Goal: Use online tool/utility

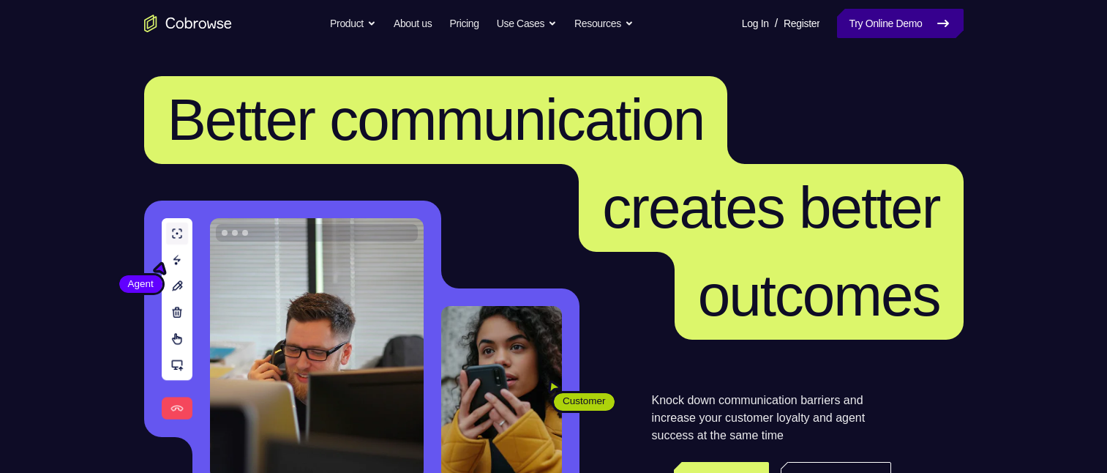
click at [890, 18] on link "Try Online Demo" at bounding box center [900, 23] width 126 height 29
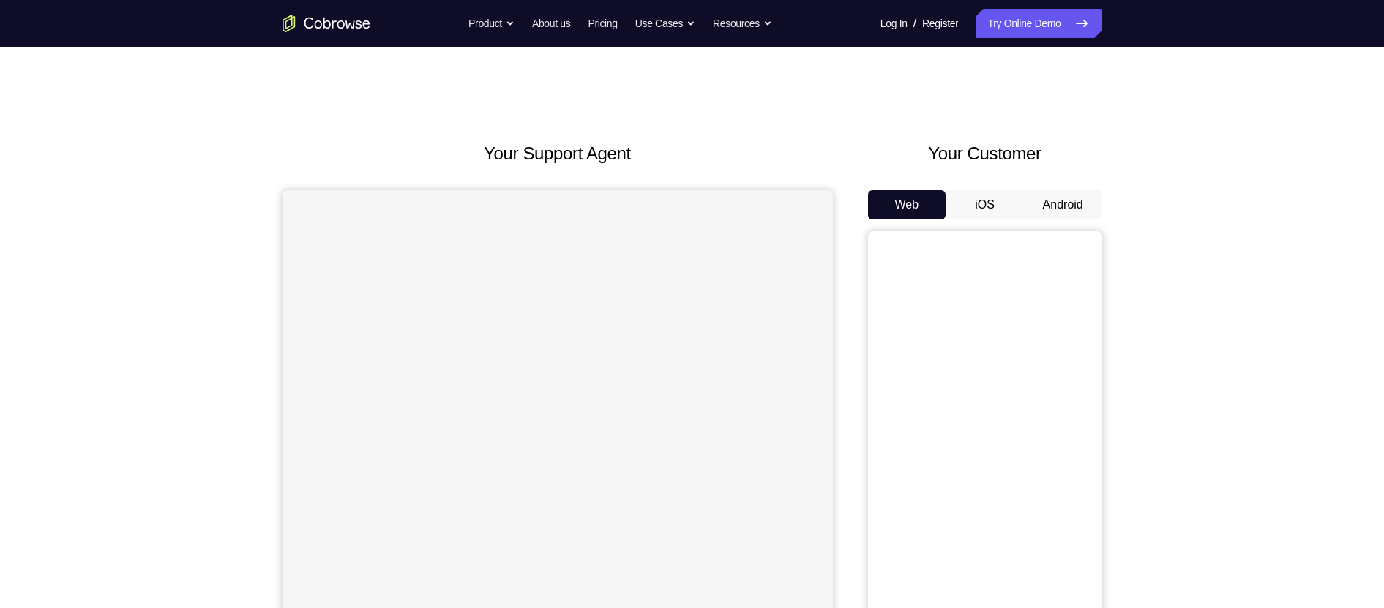
drag, startPoint x: 0, startPoint y: 0, endPoint x: 1075, endPoint y: 215, distance: 1096.1
click at [1057, 200] on button "Android" at bounding box center [1063, 204] width 78 height 29
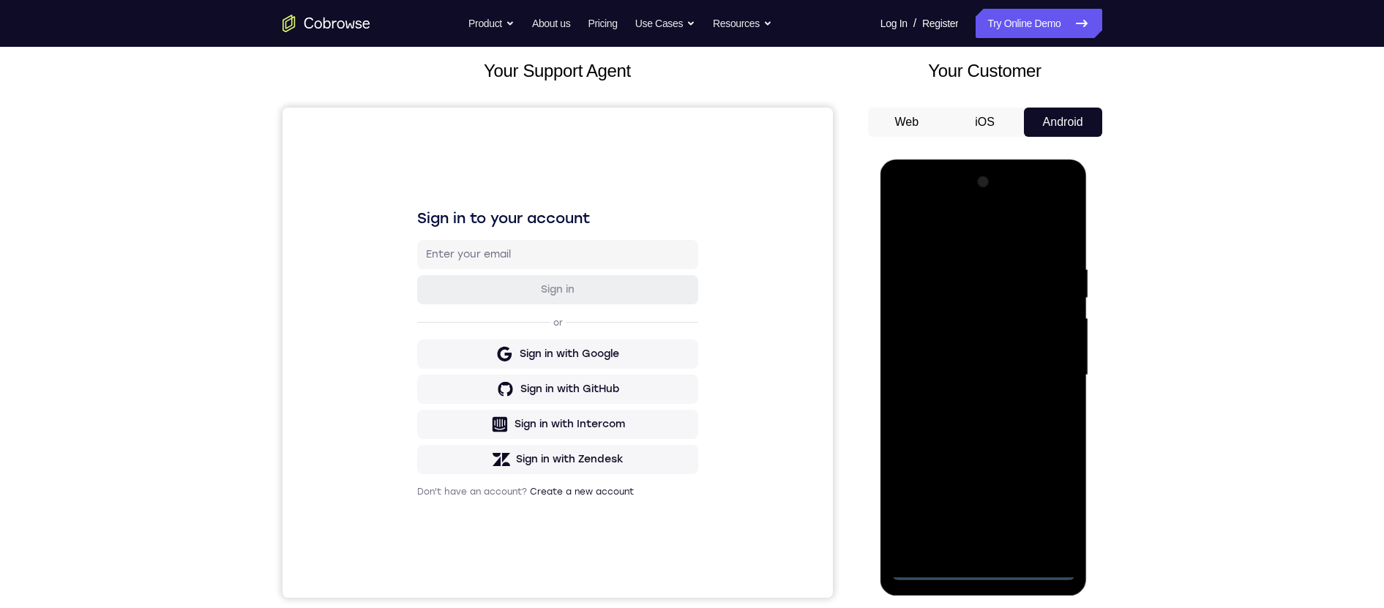
click at [986, 533] on div at bounding box center [983, 375] width 184 height 410
click at [1056, 509] on div at bounding box center [983, 375] width 184 height 410
click at [940, 233] on div at bounding box center [983, 375] width 184 height 410
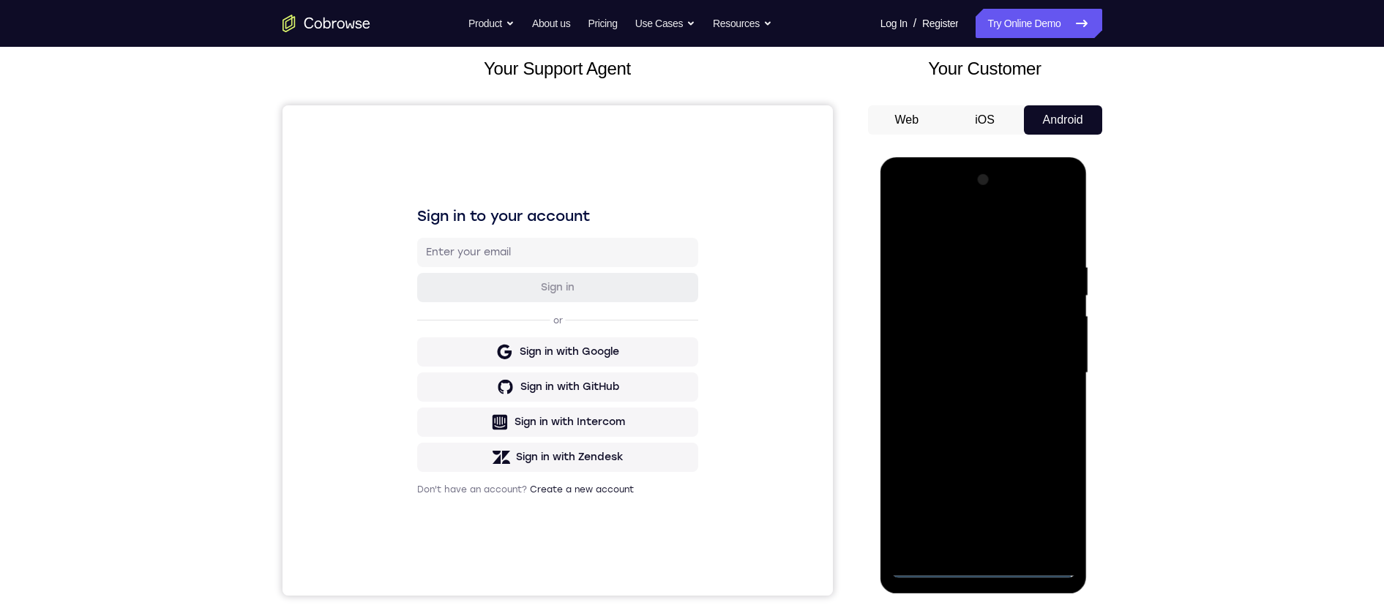
click at [1041, 382] on div at bounding box center [983, 373] width 184 height 410
click at [971, 403] on div at bounding box center [983, 373] width 184 height 410
click at [989, 363] on div at bounding box center [983, 373] width 184 height 410
click at [981, 348] on div at bounding box center [983, 373] width 184 height 410
click at [972, 386] on div at bounding box center [983, 373] width 184 height 410
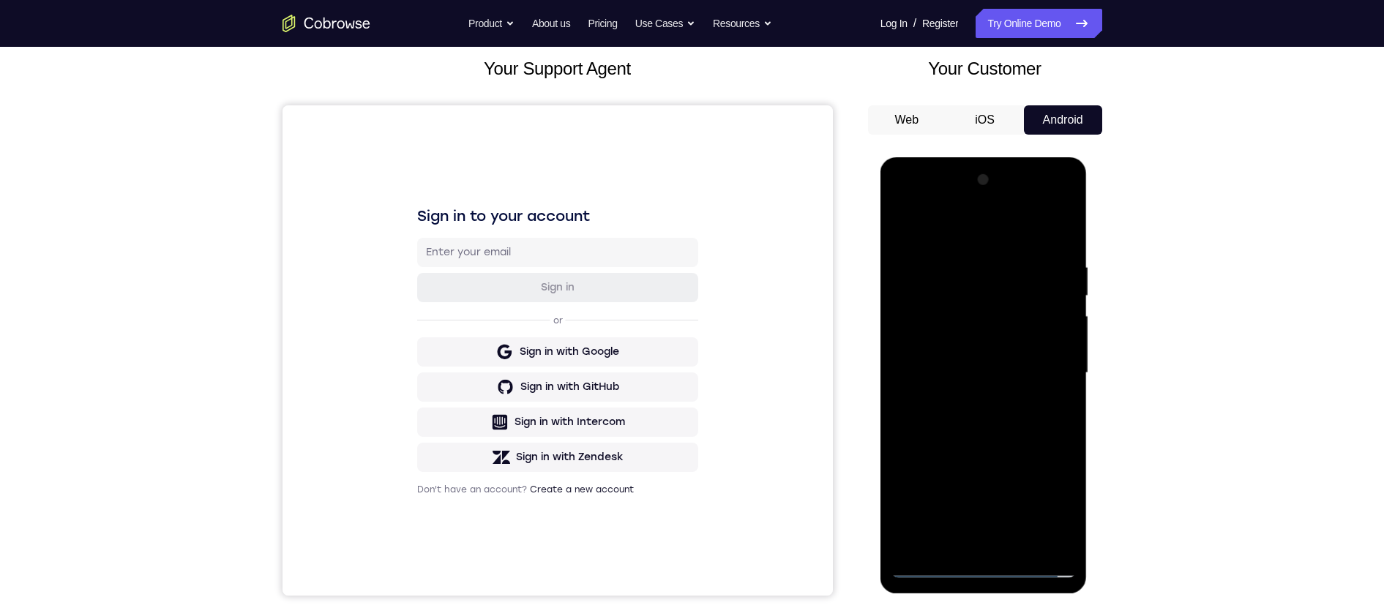
click at [981, 377] on div at bounding box center [983, 373] width 184 height 410
click at [1024, 422] on div at bounding box center [983, 373] width 184 height 410
click at [1022, 421] on div at bounding box center [983, 373] width 184 height 410
drag, startPoint x: 984, startPoint y: 227, endPoint x: 1087, endPoint y: 307, distance: 130.3
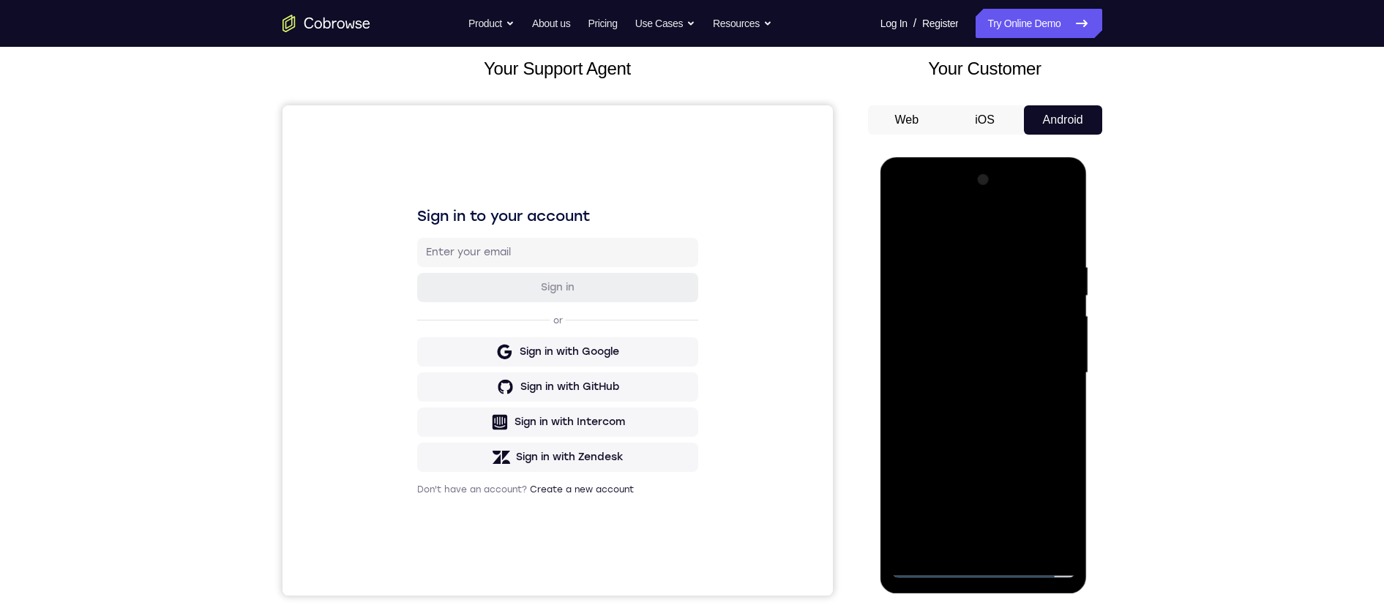
click at [1089, 248] on html "Online web based iOS Simulators and Android Emulators. Run iPhone, iPad, Mobile…" at bounding box center [984, 376] width 209 height 439
click at [1014, 408] on div at bounding box center [983, 373] width 184 height 410
click at [988, 414] on div at bounding box center [983, 373] width 184 height 410
click at [984, 414] on div at bounding box center [983, 373] width 184 height 410
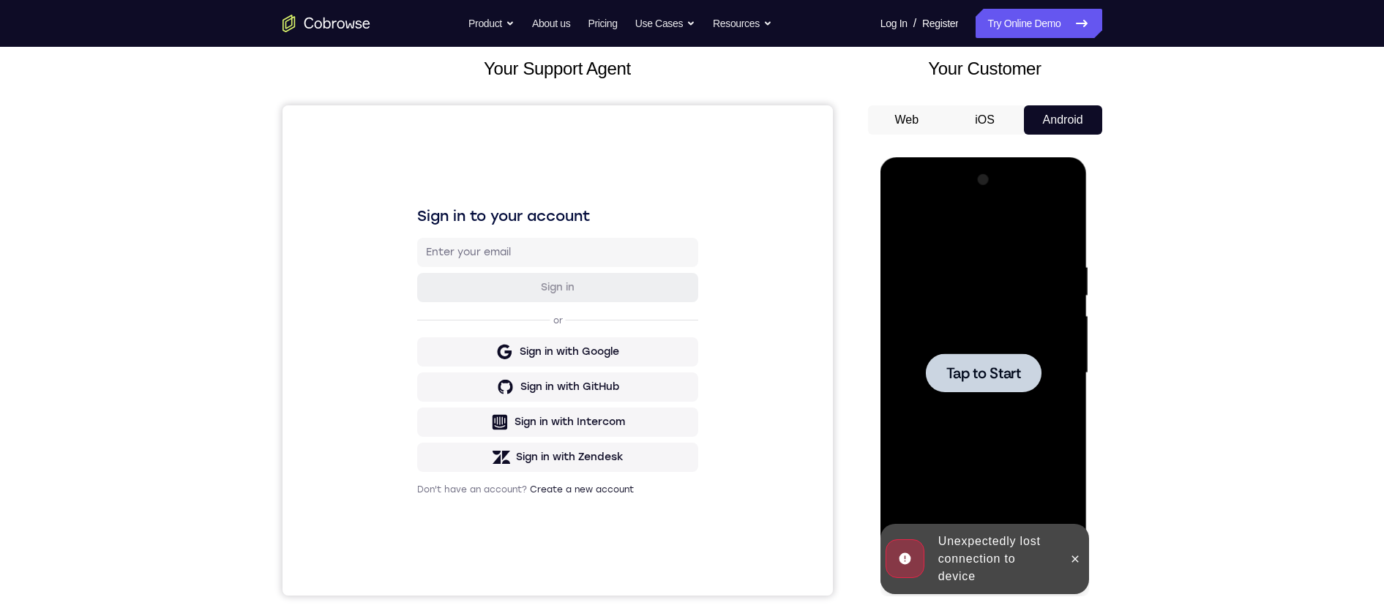
click at [986, 388] on div at bounding box center [984, 372] width 116 height 39
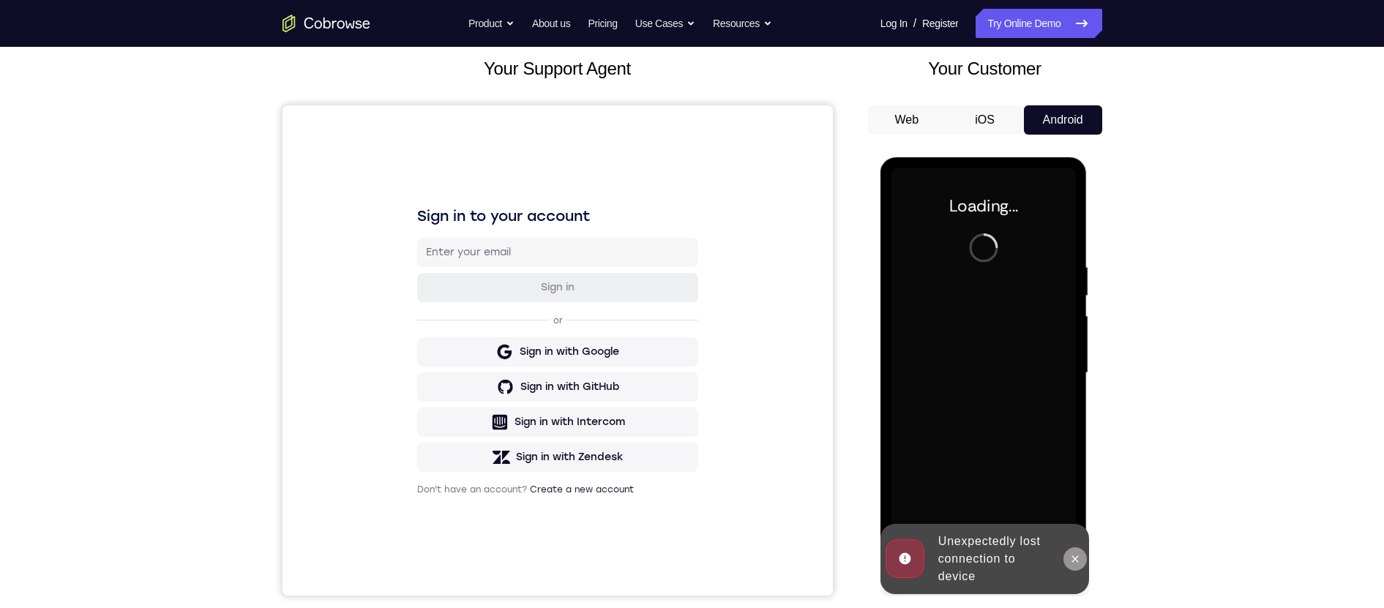
click at [1079, 533] on icon at bounding box center [1075, 559] width 12 height 12
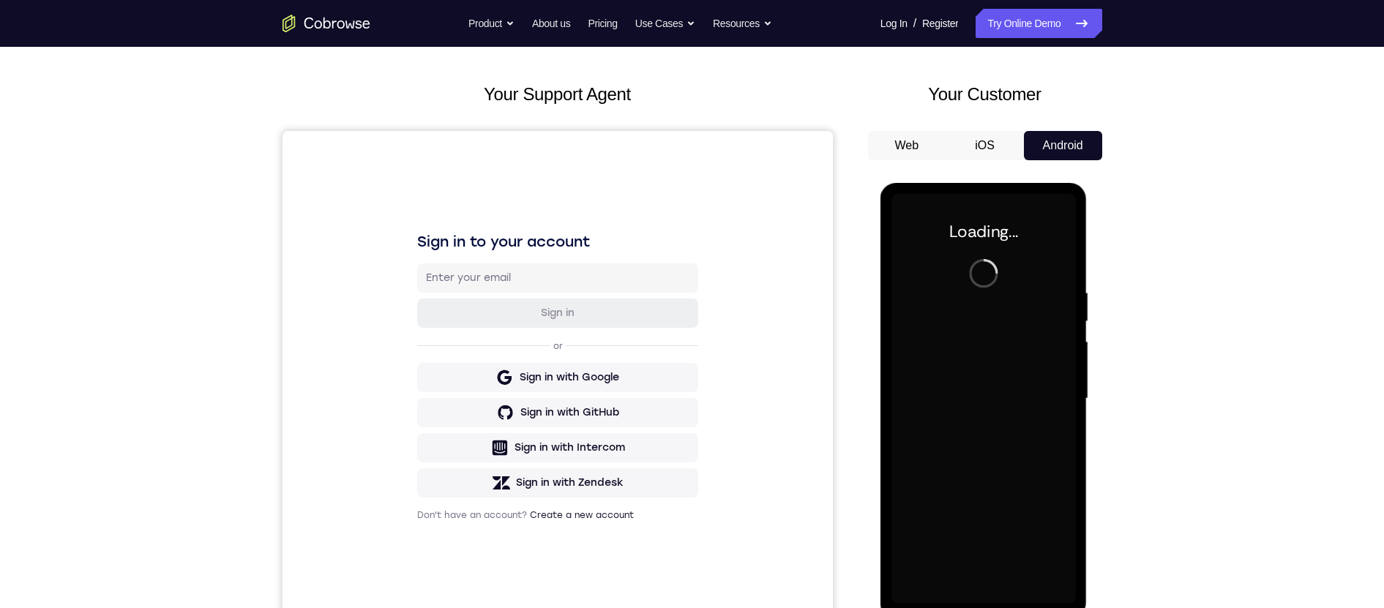
scroll to position [120, 0]
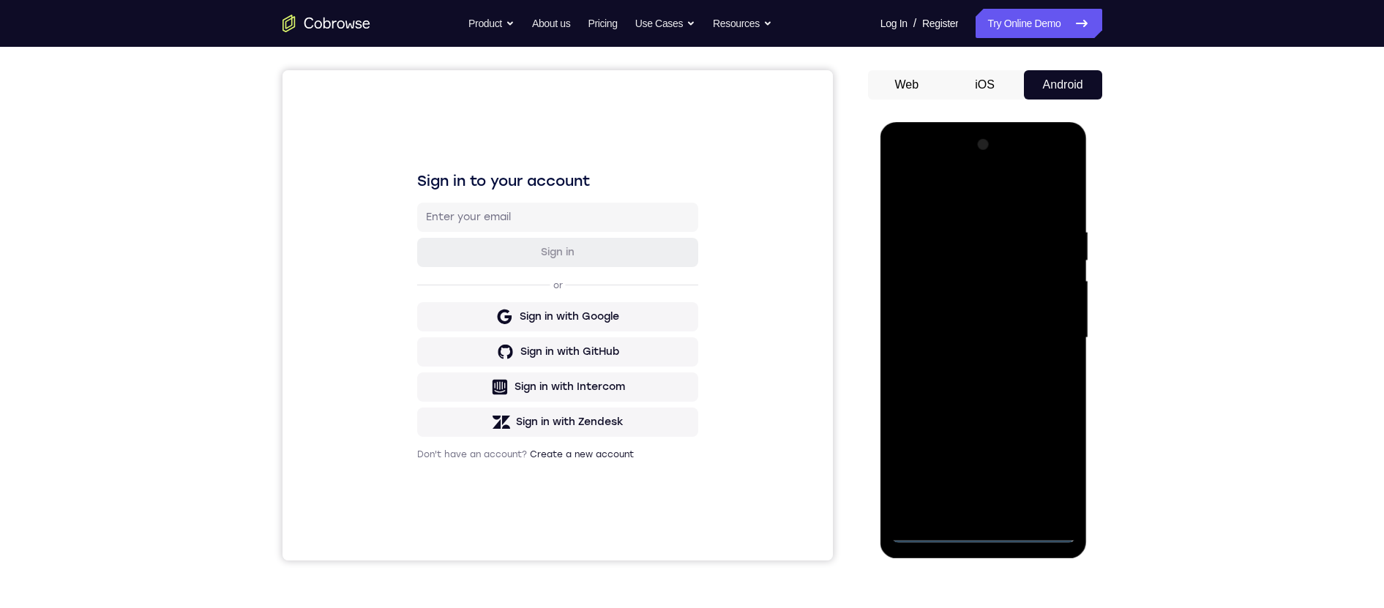
click at [986, 533] on div at bounding box center [983, 338] width 184 height 410
click at [1049, 476] on div at bounding box center [983, 338] width 184 height 410
click at [967, 199] on div at bounding box center [983, 338] width 184 height 410
click at [1046, 331] on div at bounding box center [983, 338] width 184 height 410
drag, startPoint x: 969, startPoint y: 357, endPoint x: 1974, endPoint y: 459, distance: 1010.5
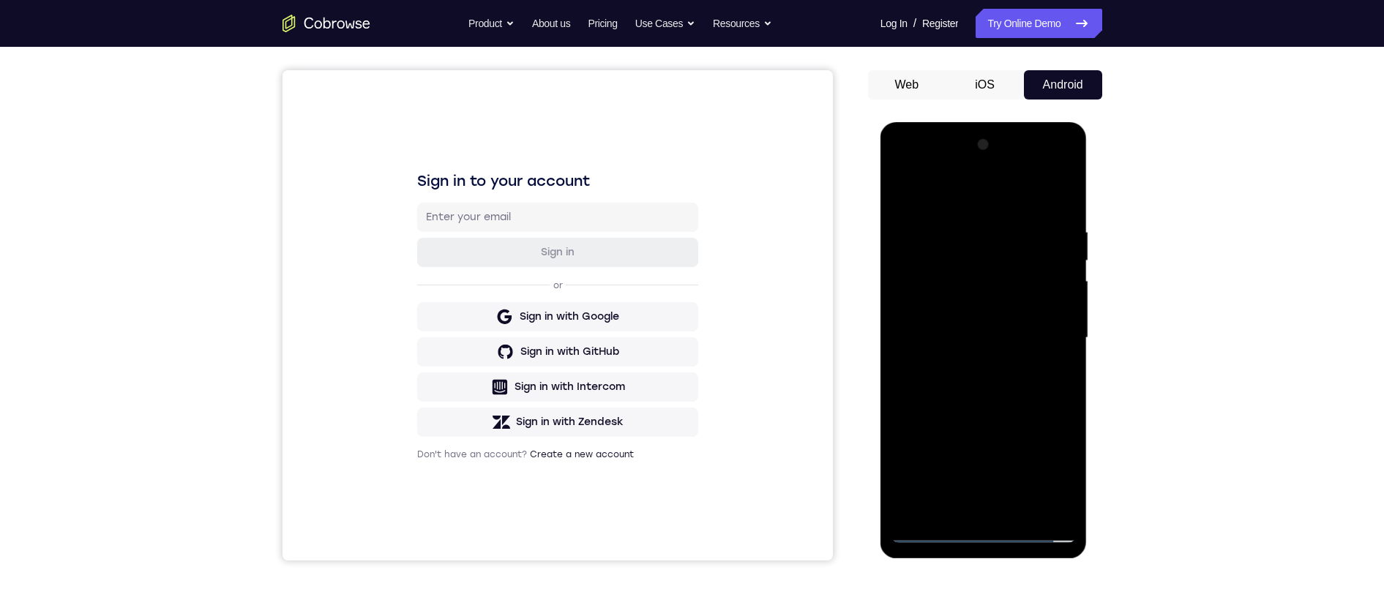
click at [969, 358] on div at bounding box center [983, 338] width 184 height 410
click at [964, 332] on div at bounding box center [983, 338] width 184 height 410
click at [980, 308] on div at bounding box center [983, 338] width 184 height 410
click at [983, 346] on div at bounding box center [983, 338] width 184 height 410
click at [984, 341] on div at bounding box center [983, 338] width 184 height 410
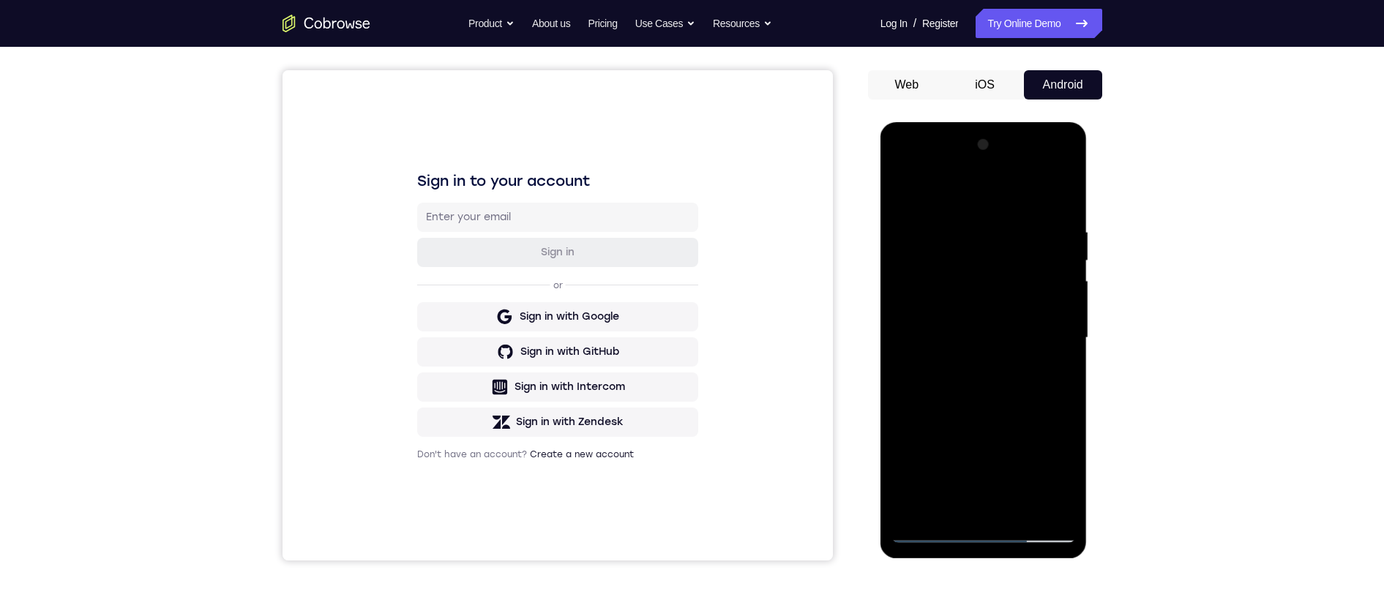
click at [974, 405] on div at bounding box center [983, 338] width 184 height 410
drag, startPoint x: 936, startPoint y: 202, endPoint x: 1085, endPoint y: 255, distance: 158.5
click at [1089, 207] on html "Online web based iOS Simulators and Android Emulators. Run iPhone, iPad, Mobile…" at bounding box center [984, 341] width 209 height 439
click at [1068, 374] on div at bounding box center [983, 338] width 184 height 410
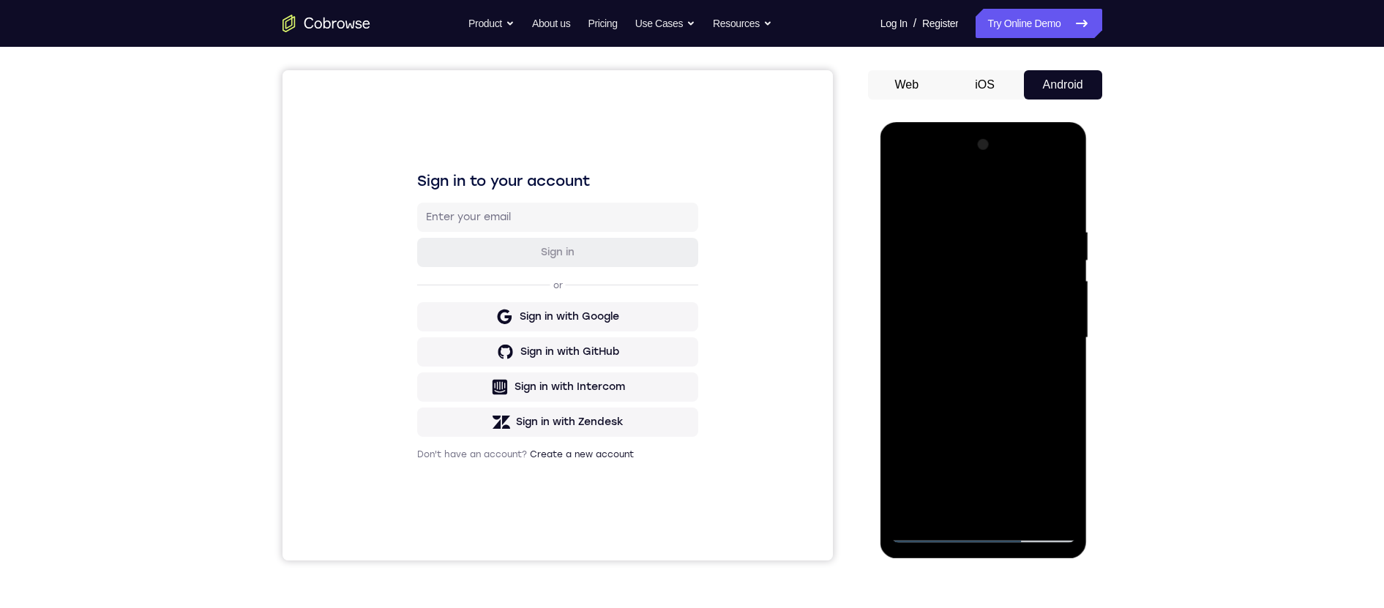
click at [1068, 374] on div at bounding box center [983, 338] width 184 height 410
click at [961, 222] on div at bounding box center [983, 338] width 184 height 410
click at [1060, 272] on div at bounding box center [983, 338] width 184 height 410
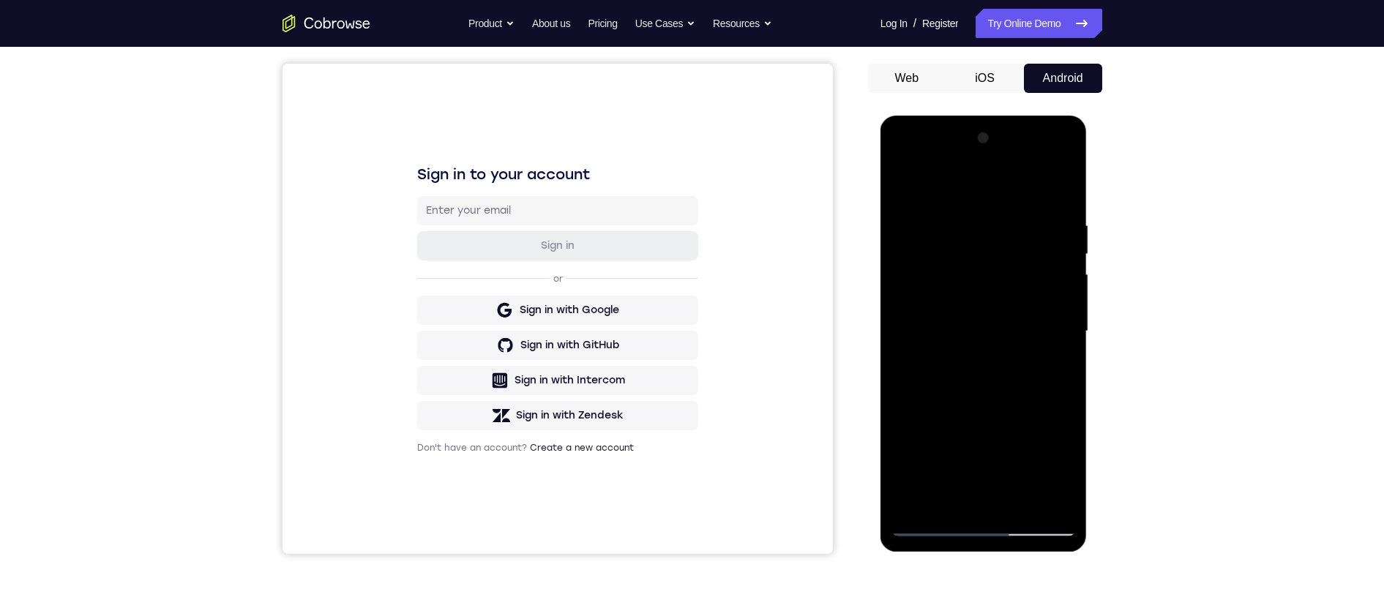
click at [932, 185] on div at bounding box center [983, 332] width 184 height 410
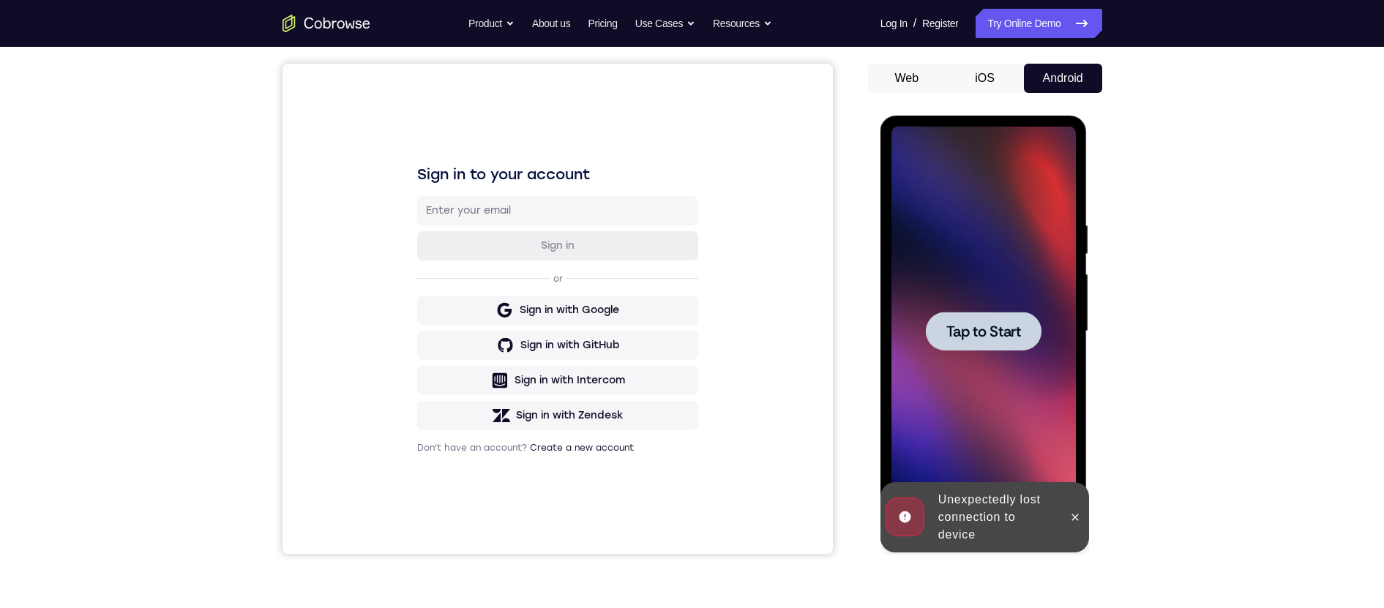
click at [1010, 345] on div at bounding box center [984, 331] width 116 height 39
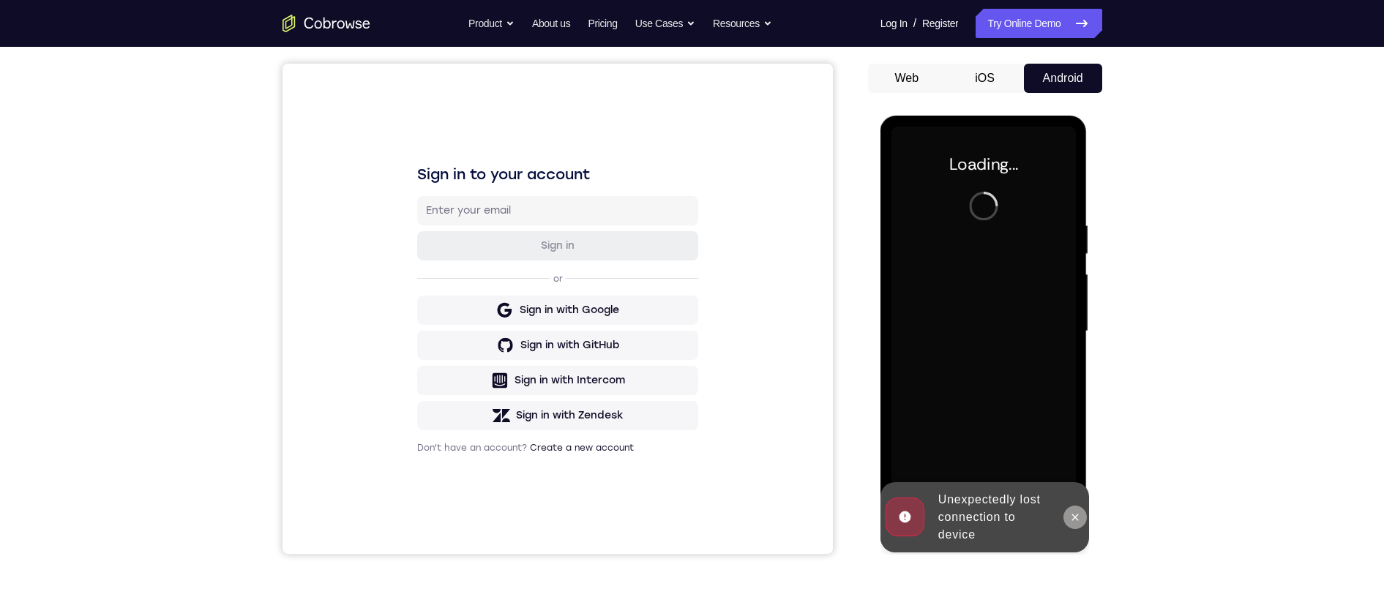
click at [1074, 514] on icon at bounding box center [1075, 517] width 12 height 12
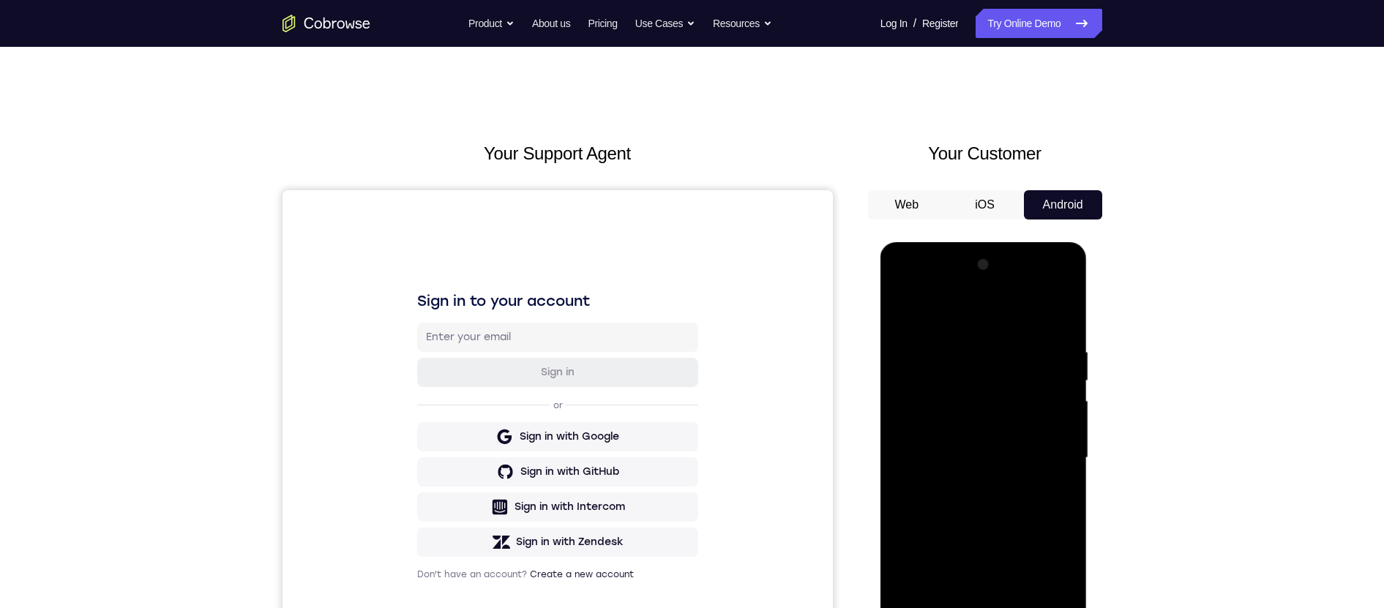
scroll to position [179, 0]
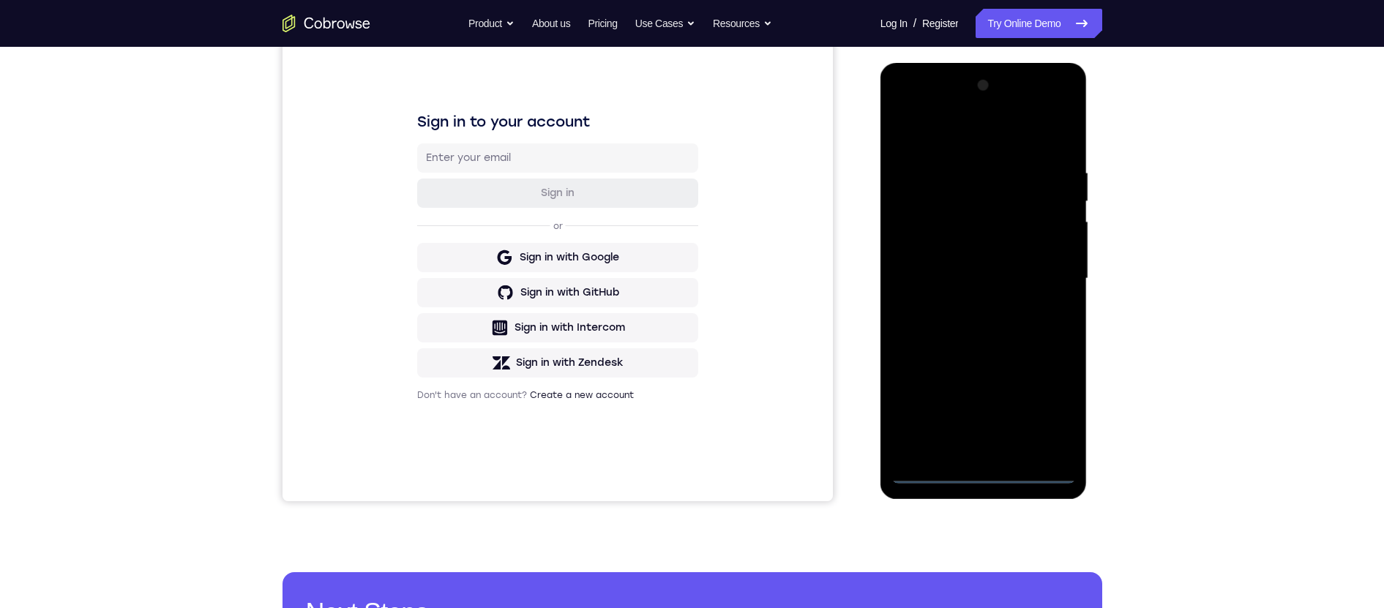
click at [980, 476] on div at bounding box center [983, 279] width 184 height 410
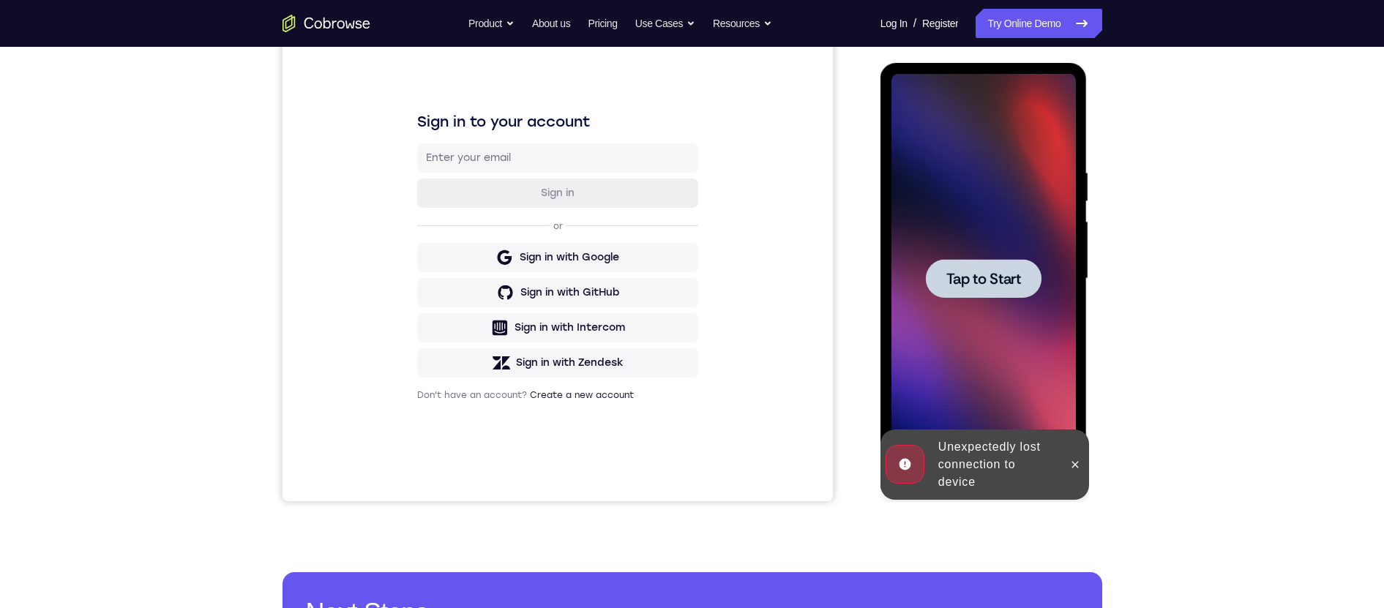
scroll to position [0, 0]
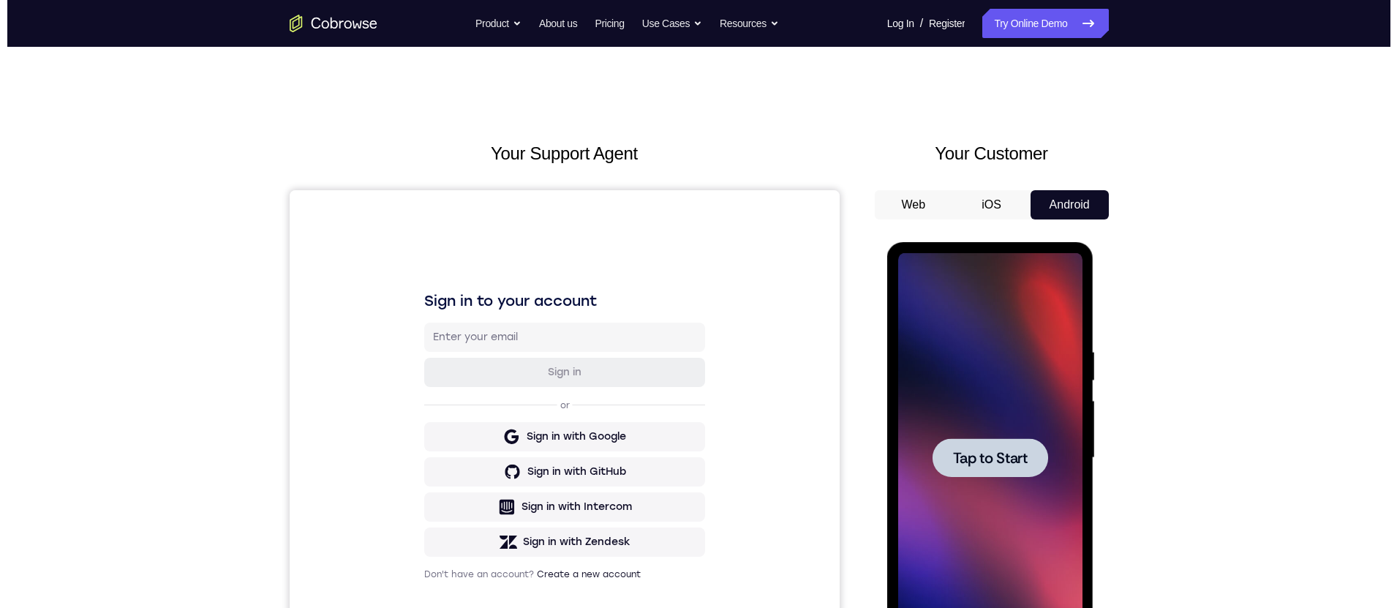
click at [1021, 443] on div at bounding box center [990, 457] width 116 height 39
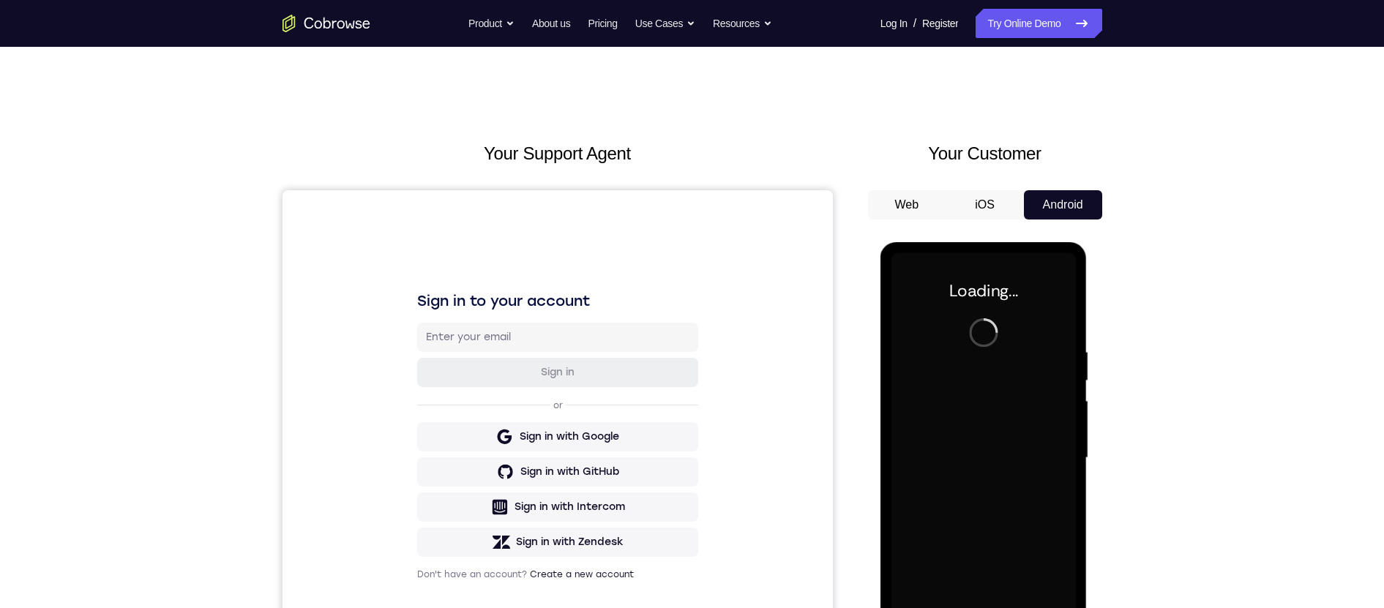
scroll to position [126, 0]
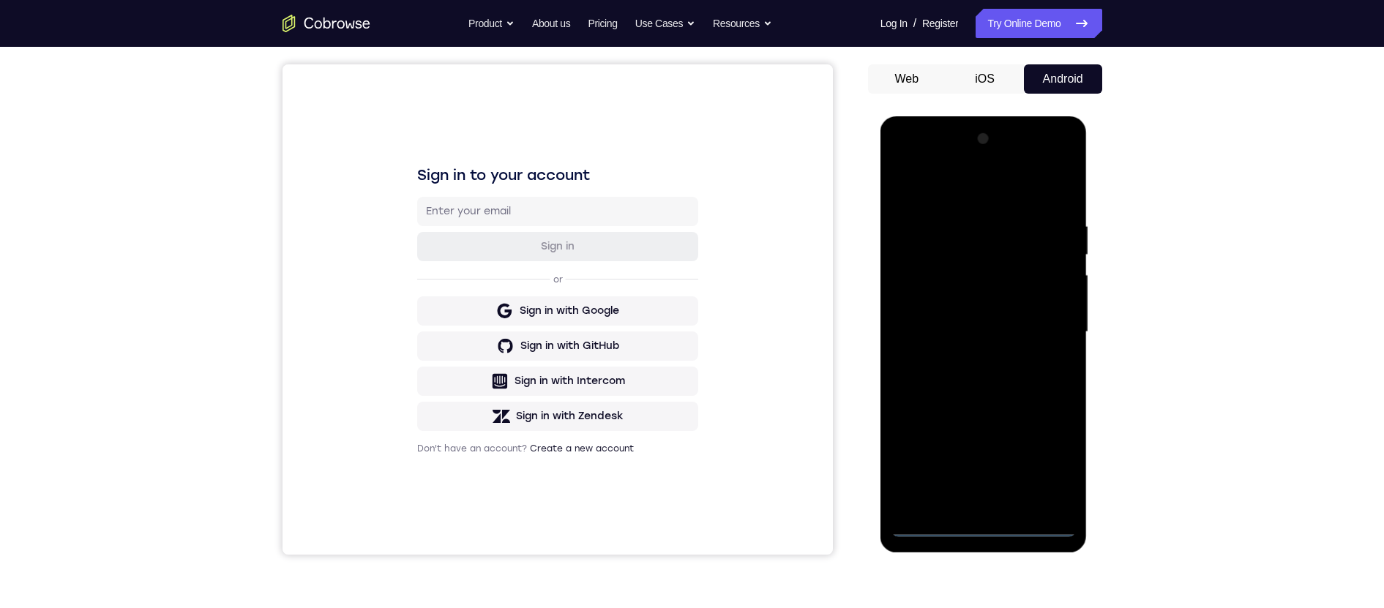
click at [983, 526] on div at bounding box center [983, 332] width 184 height 410
click at [1046, 450] on div at bounding box center [983, 332] width 184 height 410
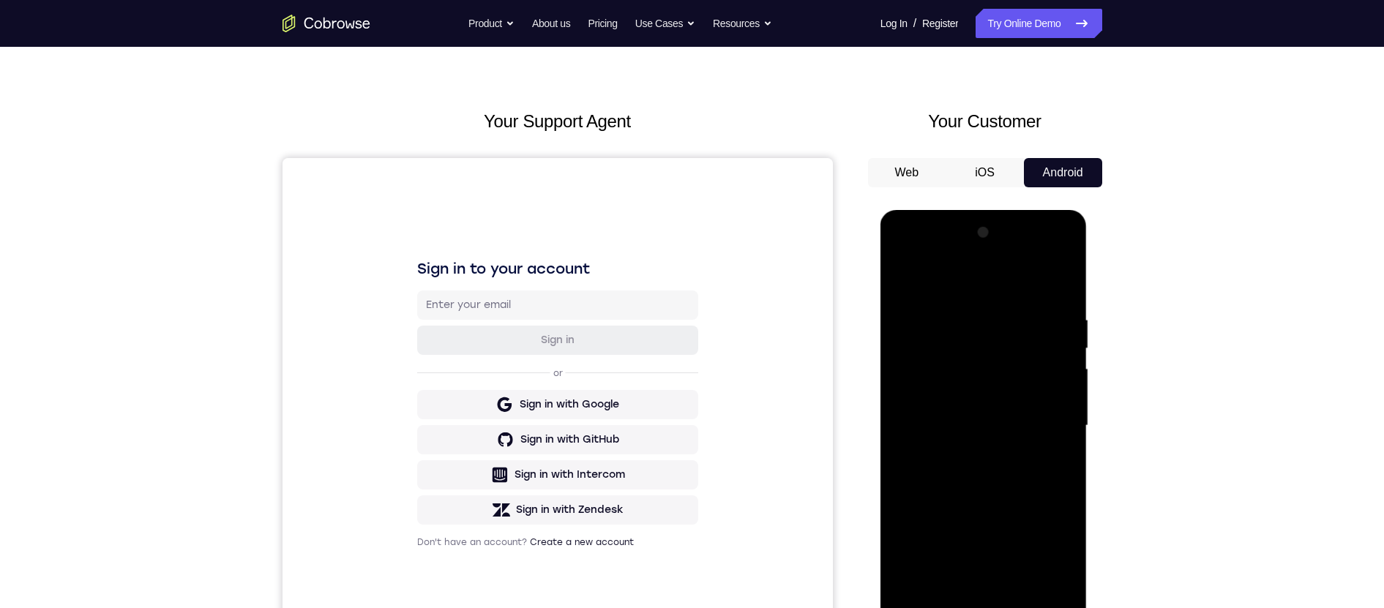
scroll to position [95, 0]
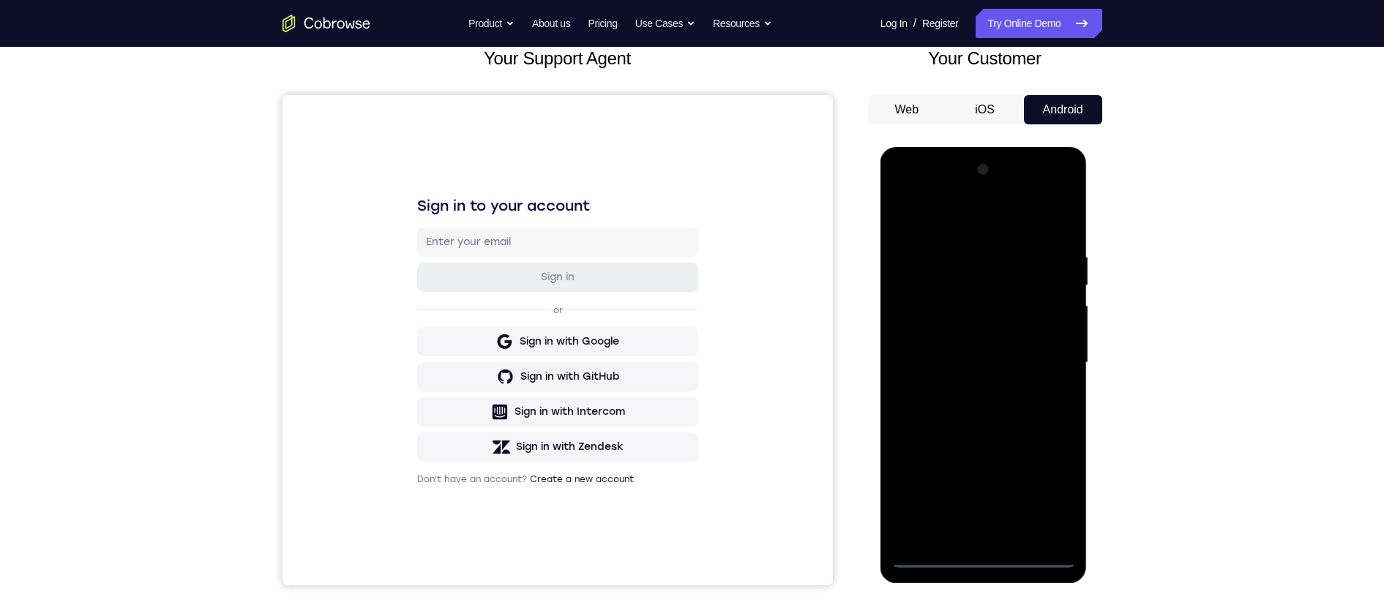
click at [926, 218] on div at bounding box center [983, 363] width 184 height 410
click at [1048, 358] on div at bounding box center [983, 363] width 184 height 410
click at [968, 391] on div at bounding box center [983, 363] width 184 height 410
click at [975, 353] on div at bounding box center [983, 363] width 184 height 410
click at [970, 331] on div at bounding box center [983, 363] width 184 height 410
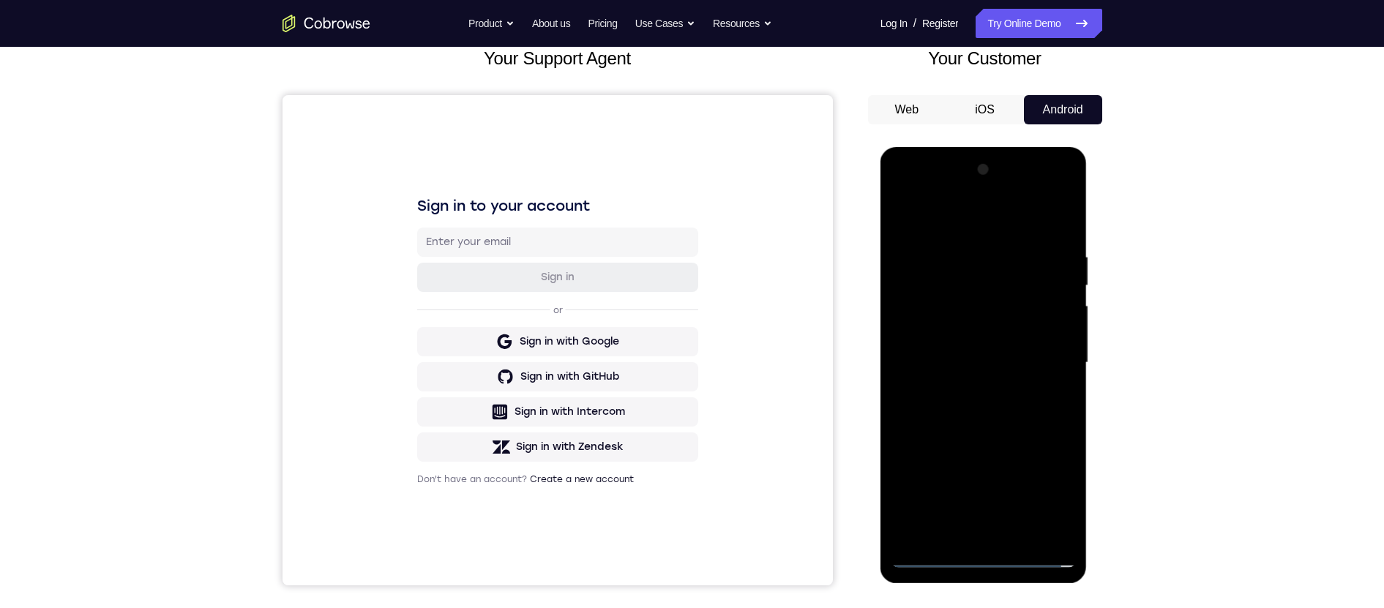
click at [970, 361] on div at bounding box center [983, 363] width 184 height 410
click at [997, 417] on div at bounding box center [983, 363] width 184 height 410
click at [1001, 406] on div at bounding box center [983, 363] width 184 height 410
click at [998, 415] on div at bounding box center [983, 363] width 184 height 410
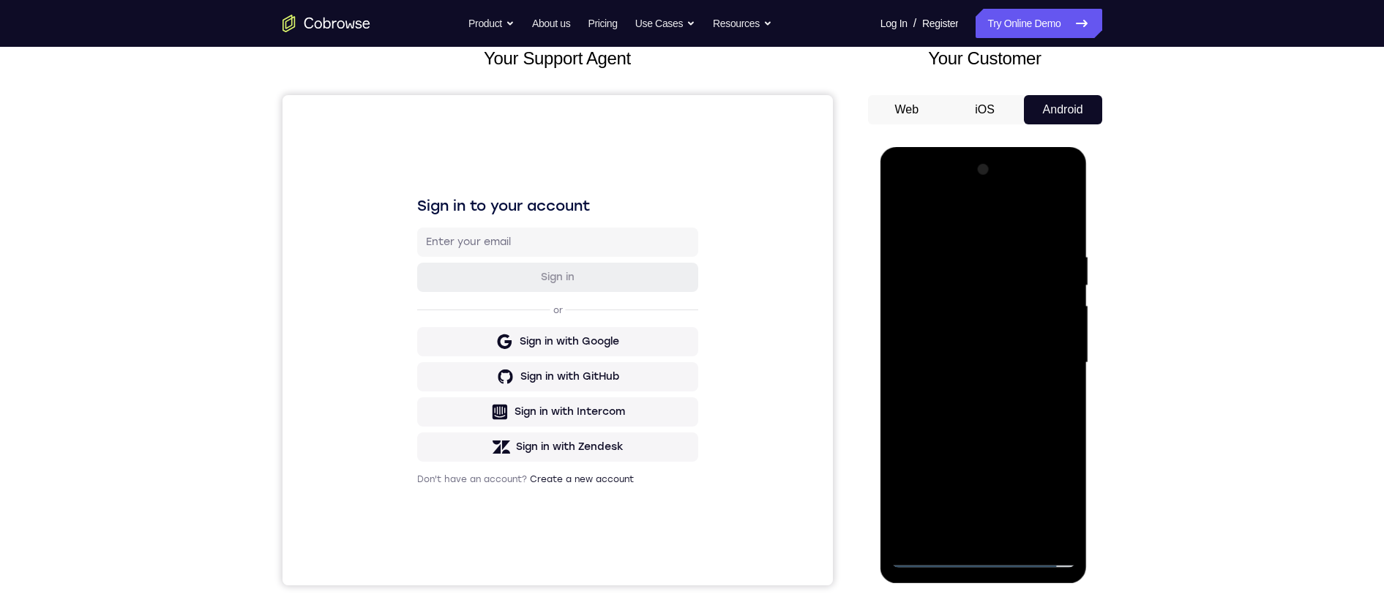
click at [972, 424] on div at bounding box center [983, 363] width 184 height 410
drag, startPoint x: 978, startPoint y: 448, endPoint x: 981, endPoint y: 369, distance: 78.4
click at [981, 369] on div at bounding box center [983, 363] width 184 height 410
drag, startPoint x: 1011, startPoint y: 343, endPoint x: 1007, endPoint y: 283, distance: 60.2
click at [1007, 284] on div at bounding box center [983, 363] width 184 height 410
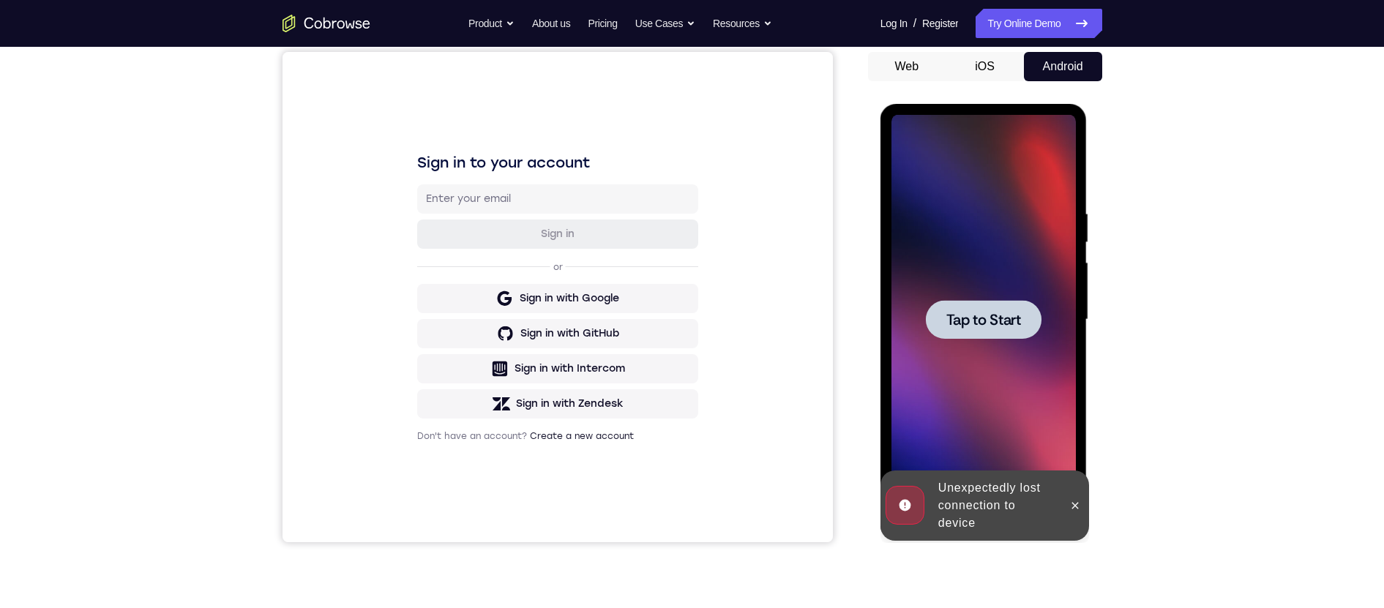
scroll to position [0, 0]
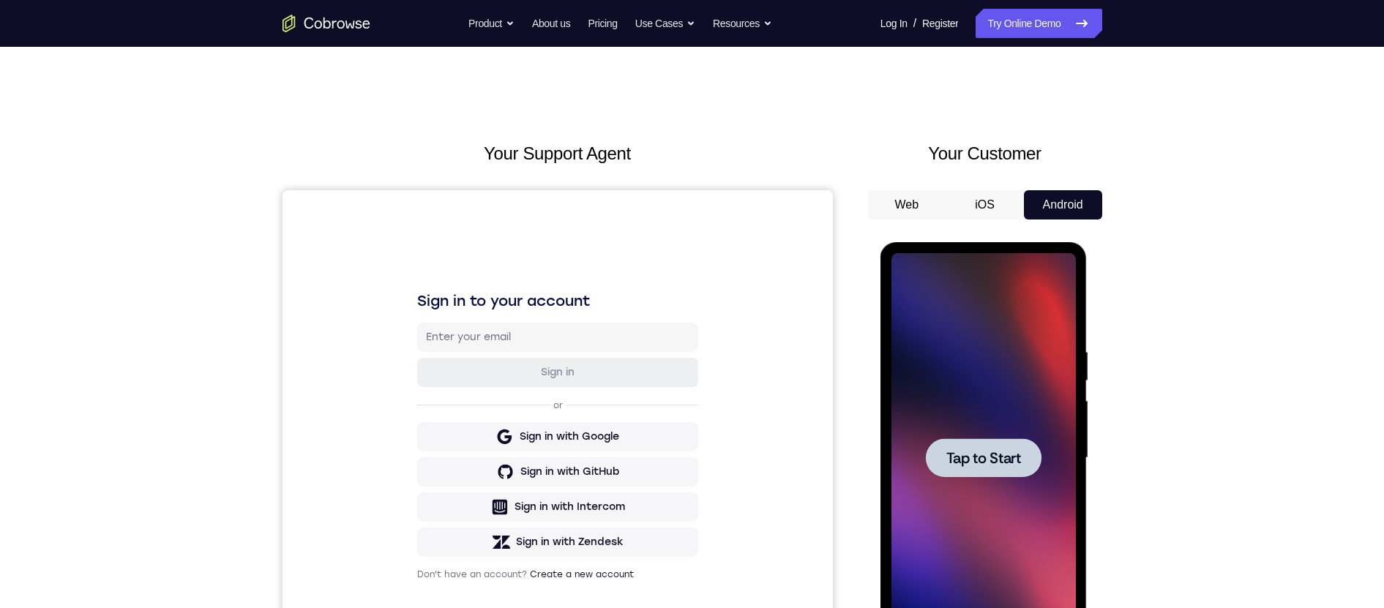
click at [993, 451] on span "Tap to Start" at bounding box center [983, 458] width 75 height 15
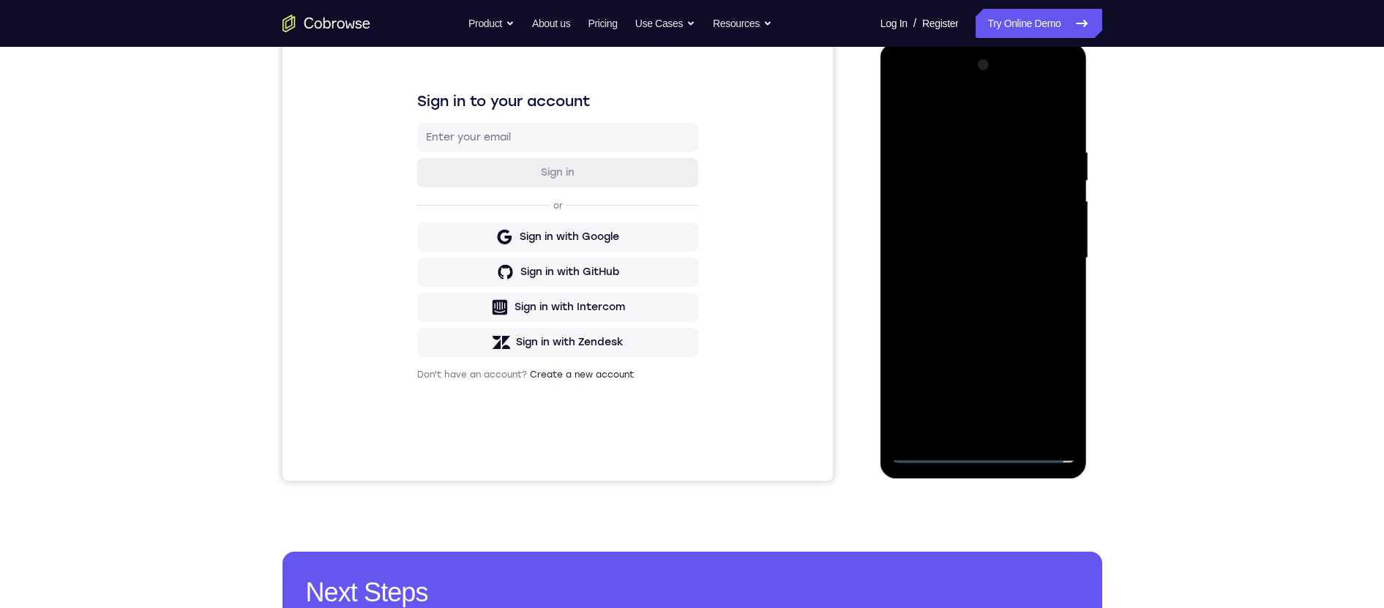
click at [985, 453] on div at bounding box center [983, 258] width 184 height 410
click at [1047, 387] on div at bounding box center [983, 258] width 184 height 410
click at [931, 113] on div at bounding box center [983, 258] width 184 height 410
click at [1046, 259] on div at bounding box center [983, 258] width 184 height 410
click at [965, 282] on div at bounding box center [983, 258] width 184 height 410
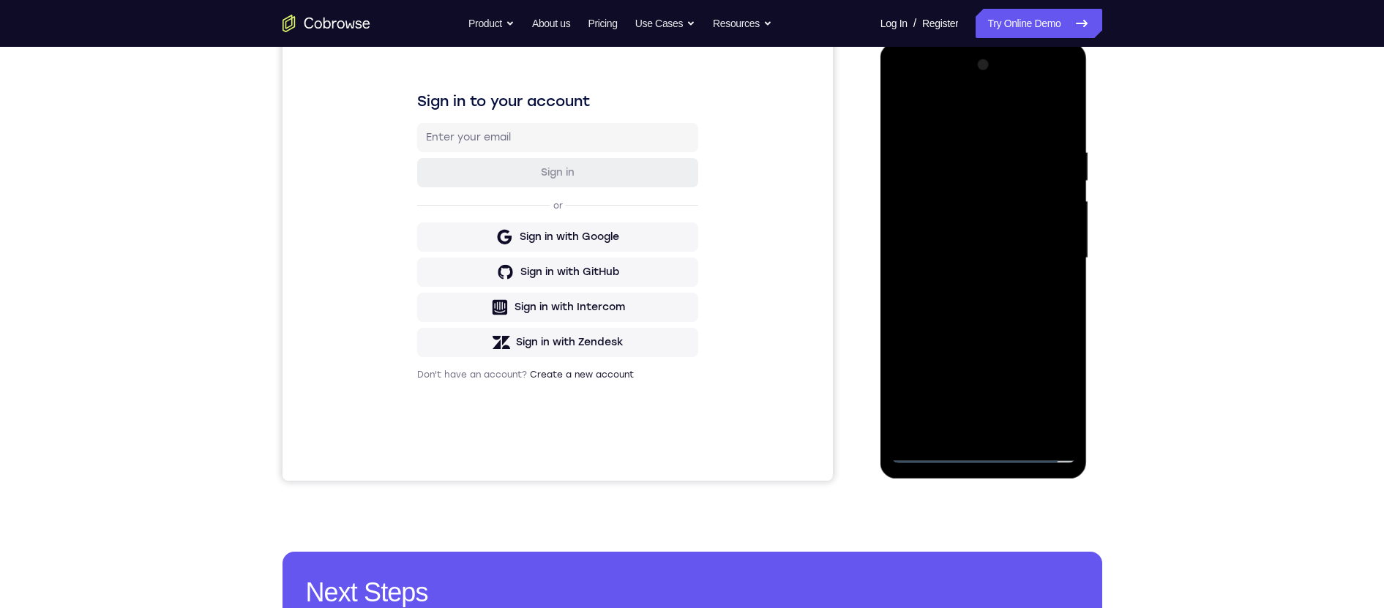
click at [954, 248] on div at bounding box center [983, 258] width 184 height 410
click at [956, 231] on div at bounding box center [983, 258] width 184 height 410
click at [957, 255] on div at bounding box center [983, 258] width 184 height 410
click at [986, 315] on div at bounding box center [983, 258] width 184 height 410
click at [983, 300] on div at bounding box center [983, 258] width 184 height 410
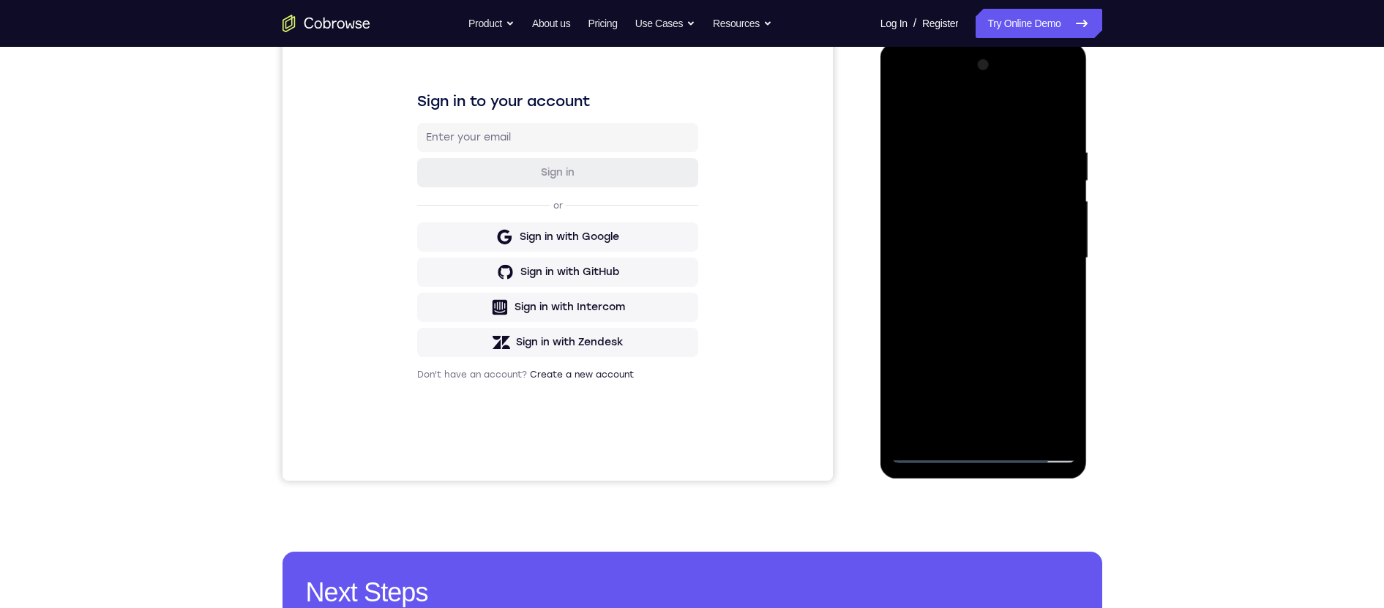
click at [983, 303] on div at bounding box center [983, 258] width 184 height 410
drag, startPoint x: 928, startPoint y: 123, endPoint x: 1087, endPoint y: 301, distance: 238.4
click at [1089, 181] on html "Online web based iOS Simulators and Android Emulators. Run iPhone, iPad, Mobile…" at bounding box center [984, 261] width 209 height 439
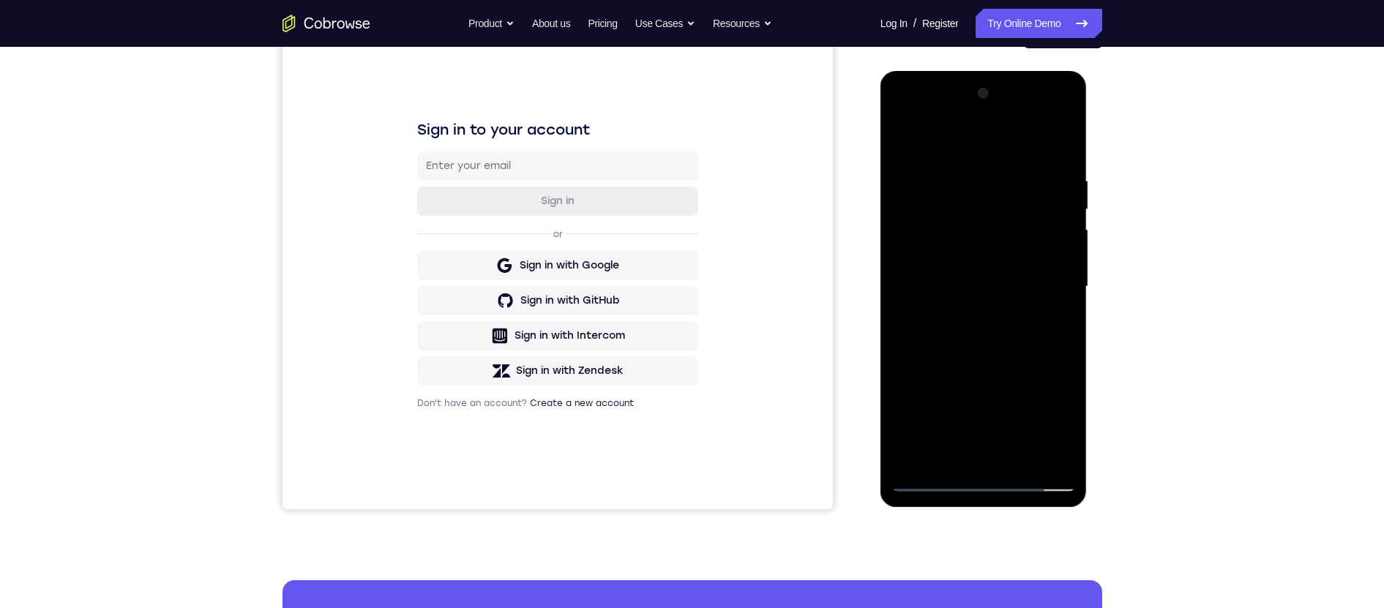
click at [1055, 305] on div at bounding box center [983, 287] width 184 height 410
click at [974, 356] on div at bounding box center [983, 287] width 184 height 410
click at [1022, 458] on div at bounding box center [983, 287] width 184 height 410
click at [975, 364] on div at bounding box center [983, 287] width 184 height 410
click at [938, 279] on div at bounding box center [983, 287] width 184 height 410
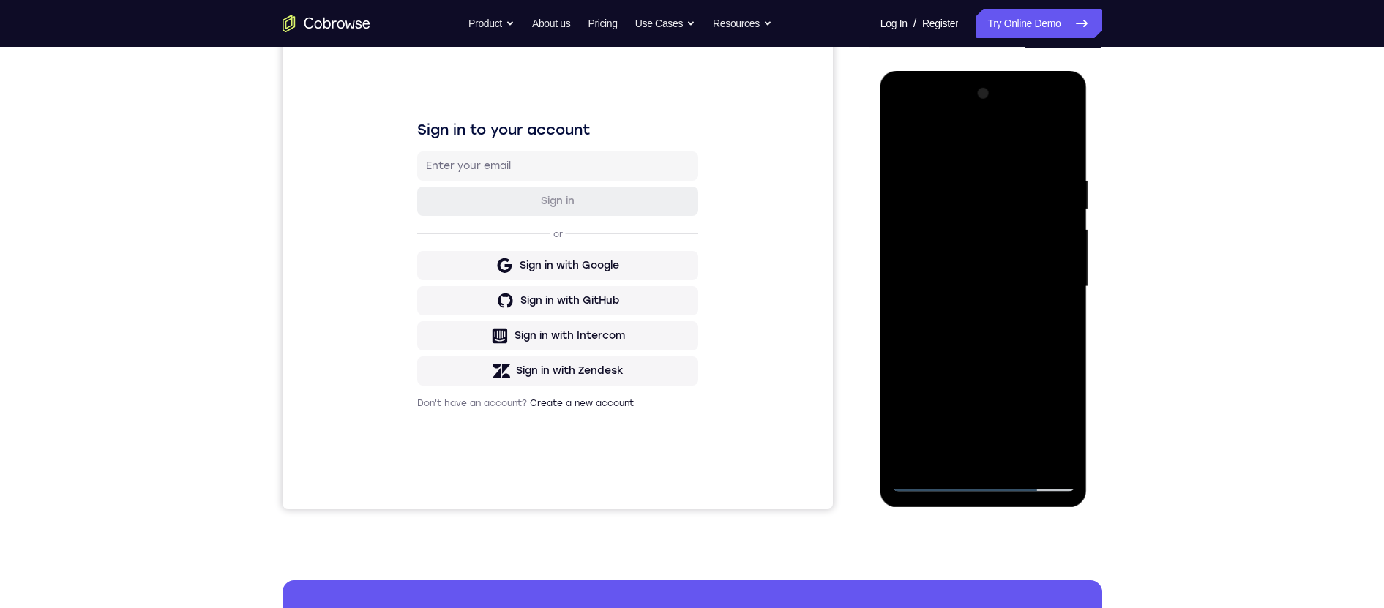
click at [928, 485] on div at bounding box center [983, 287] width 184 height 410
click at [966, 181] on div at bounding box center [983, 287] width 184 height 410
click at [944, 354] on div at bounding box center [983, 287] width 184 height 410
click at [931, 484] on div at bounding box center [983, 287] width 184 height 410
drag, startPoint x: 958, startPoint y: 372, endPoint x: 988, endPoint y: 243, distance: 132.8
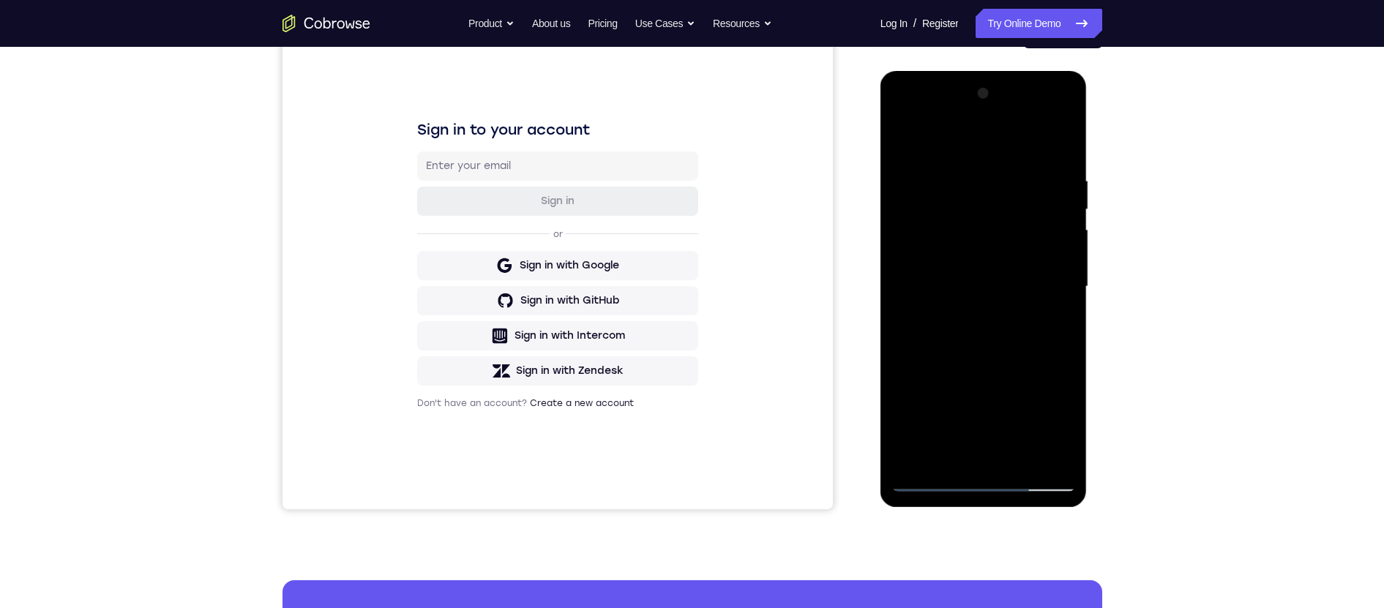
click at [988, 206] on div at bounding box center [983, 287] width 184 height 410
drag, startPoint x: 991, startPoint y: 348, endPoint x: 991, endPoint y: 135, distance: 213.6
click at [991, 111] on div at bounding box center [983, 287] width 184 height 410
drag, startPoint x: 969, startPoint y: 379, endPoint x: 971, endPoint y: 263, distance: 116.4
click at [971, 263] on div at bounding box center [983, 287] width 184 height 410
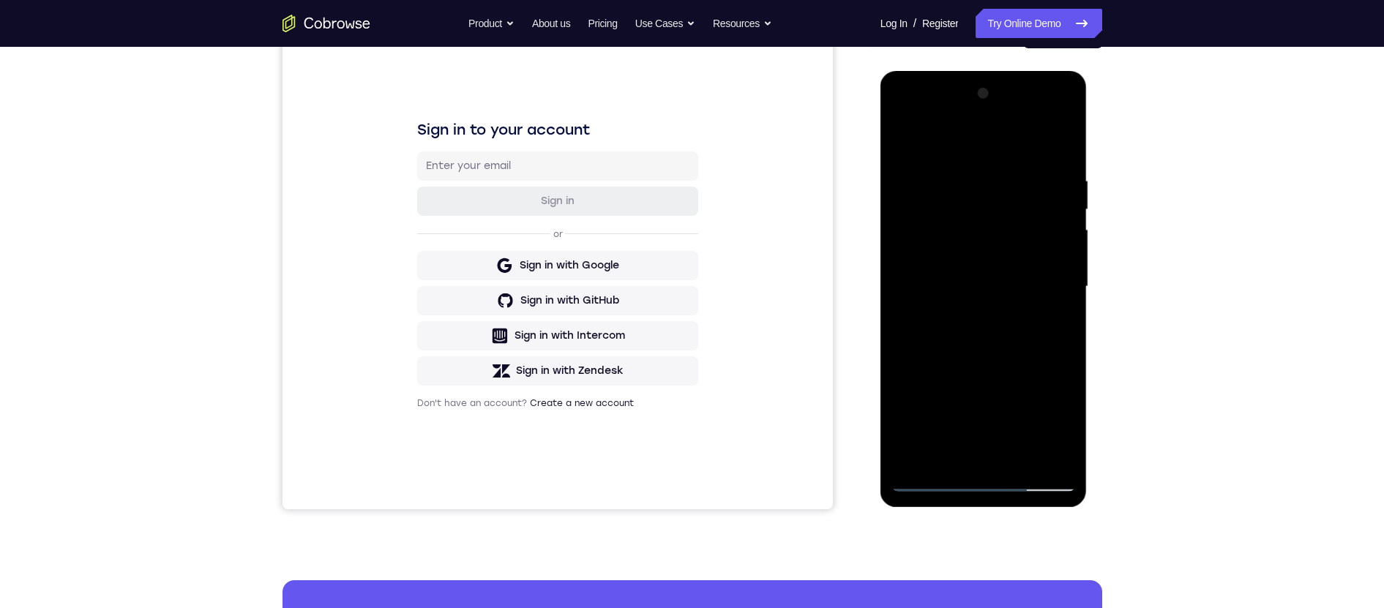
drag, startPoint x: 950, startPoint y: 395, endPoint x: 954, endPoint y: 329, distance: 66.7
click at [954, 309] on div at bounding box center [983, 287] width 184 height 410
click at [948, 456] on div at bounding box center [983, 287] width 184 height 410
click at [950, 140] on div at bounding box center [983, 287] width 184 height 410
drag, startPoint x: 937, startPoint y: 200, endPoint x: 932, endPoint y: 268, distance: 67.5
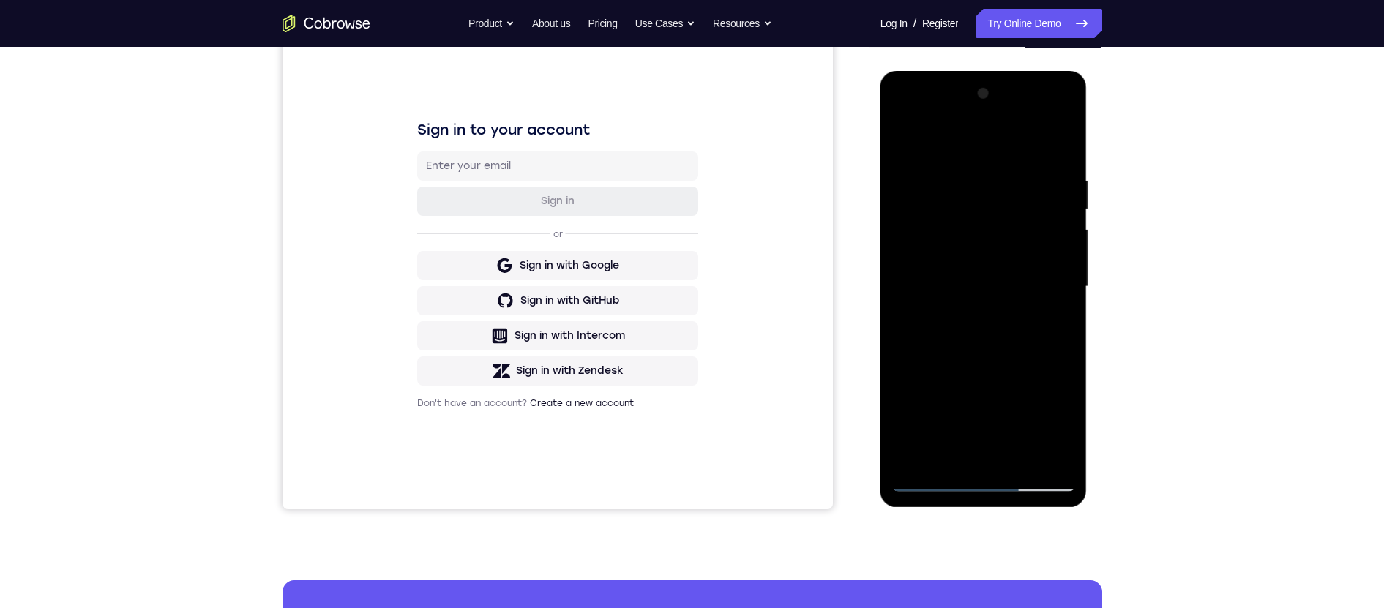
click at [932, 268] on div at bounding box center [983, 287] width 184 height 410
click at [928, 191] on div at bounding box center [983, 287] width 184 height 410
click at [1043, 258] on div at bounding box center [983, 287] width 184 height 410
click at [933, 481] on div at bounding box center [983, 287] width 184 height 410
click at [931, 484] on div at bounding box center [983, 287] width 184 height 410
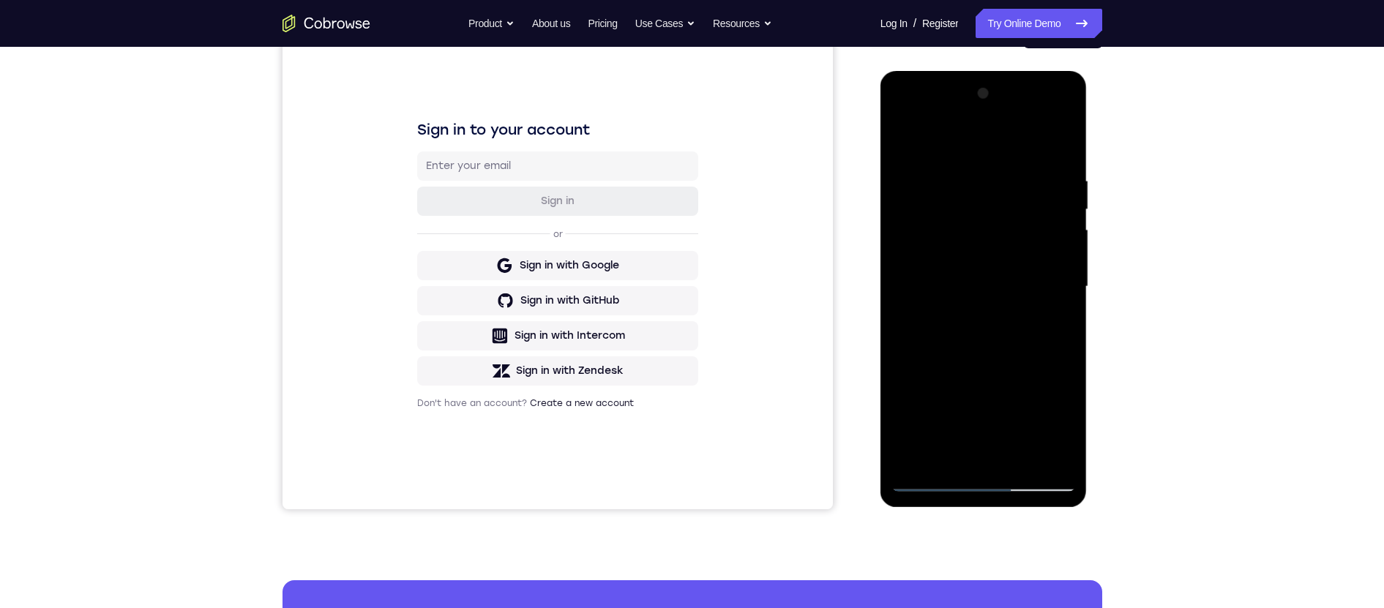
click at [942, 245] on div at bounding box center [983, 287] width 184 height 410
click at [955, 460] on div at bounding box center [983, 287] width 184 height 410
click at [964, 137] on div at bounding box center [983, 287] width 184 height 410
click at [942, 245] on div at bounding box center [983, 287] width 184 height 410
click at [967, 193] on div at bounding box center [983, 287] width 184 height 410
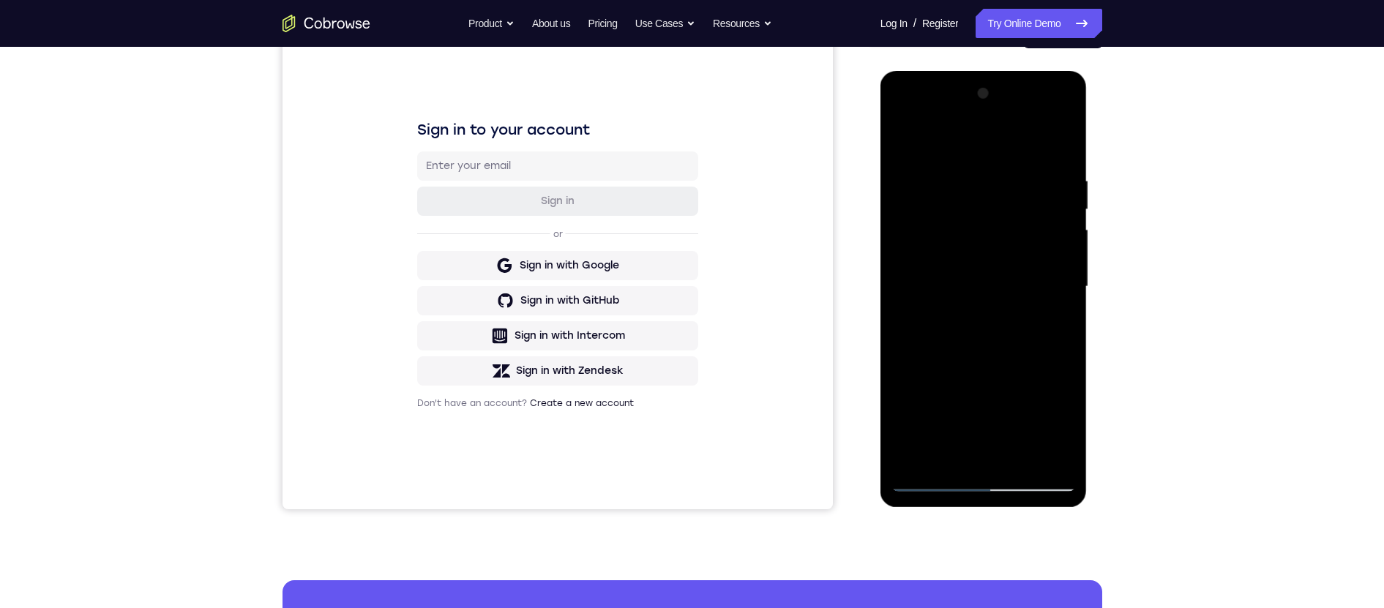
click at [903, 136] on div at bounding box center [983, 287] width 184 height 410
click at [909, 216] on div at bounding box center [983, 287] width 184 height 410
click at [997, 234] on div at bounding box center [983, 287] width 184 height 410
click at [900, 140] on div at bounding box center [983, 287] width 184 height 410
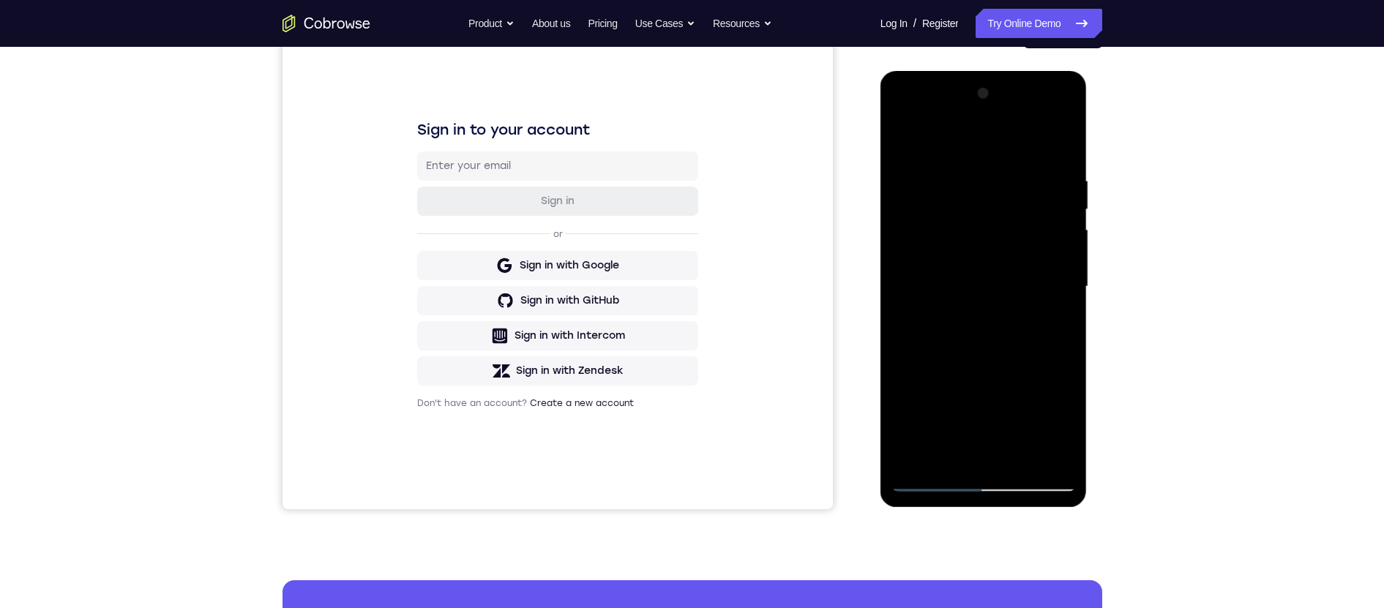
click at [911, 196] on div at bounding box center [983, 287] width 184 height 410
drag, startPoint x: 989, startPoint y: 326, endPoint x: 991, endPoint y: 249, distance: 77.6
click at [991, 249] on div at bounding box center [983, 287] width 184 height 410
click at [1033, 253] on div at bounding box center [983, 287] width 184 height 410
drag, startPoint x: 1059, startPoint y: 228, endPoint x: 1061, endPoint y: 265, distance: 36.6
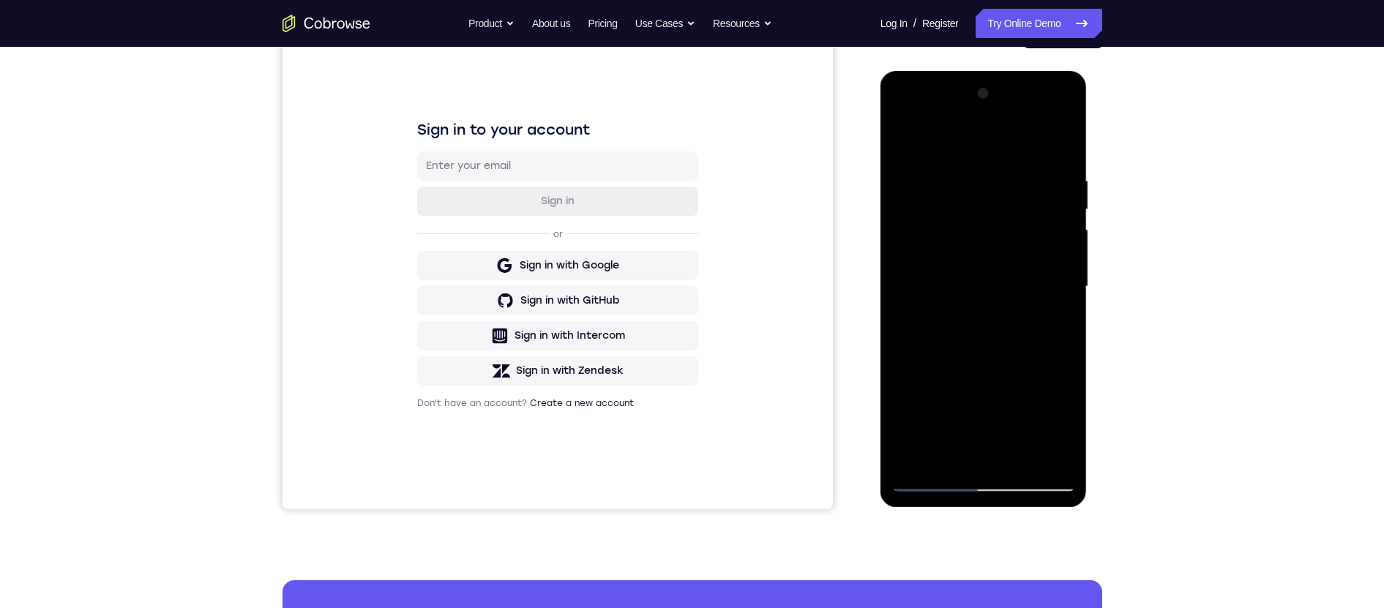
click at [1059, 268] on div at bounding box center [983, 287] width 184 height 410
click at [1065, 252] on div at bounding box center [983, 287] width 184 height 410
click at [1068, 250] on div at bounding box center [983, 287] width 184 height 410
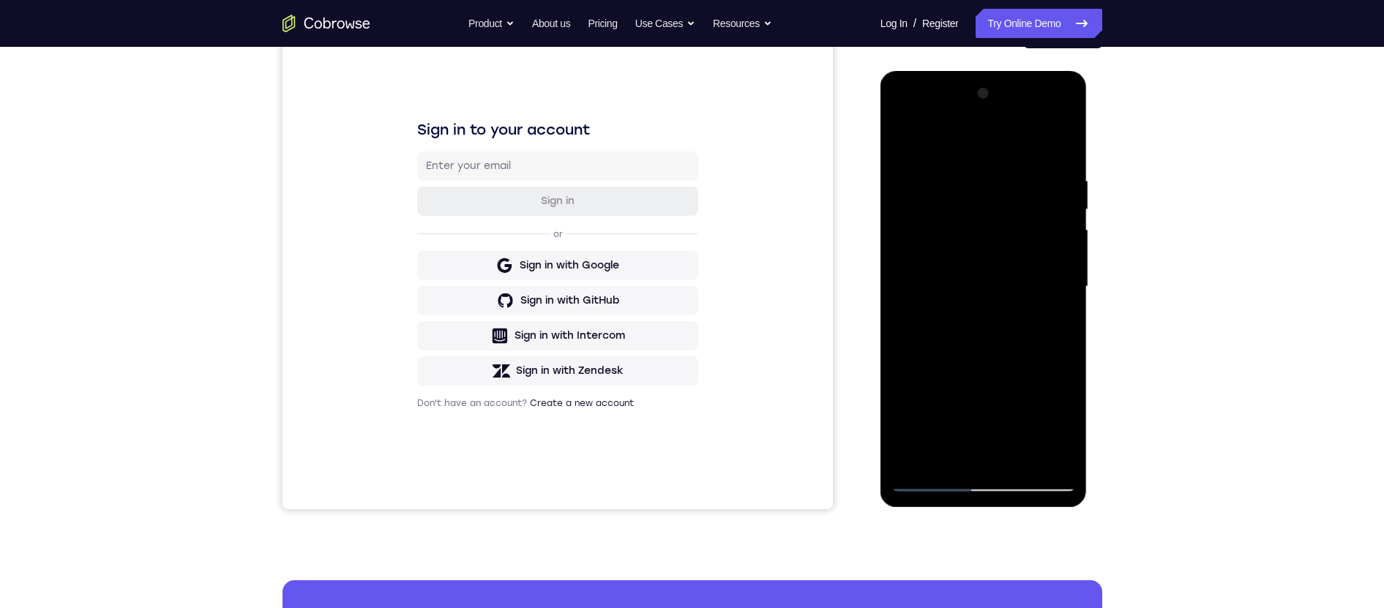
click at [1067, 254] on div at bounding box center [983, 287] width 184 height 410
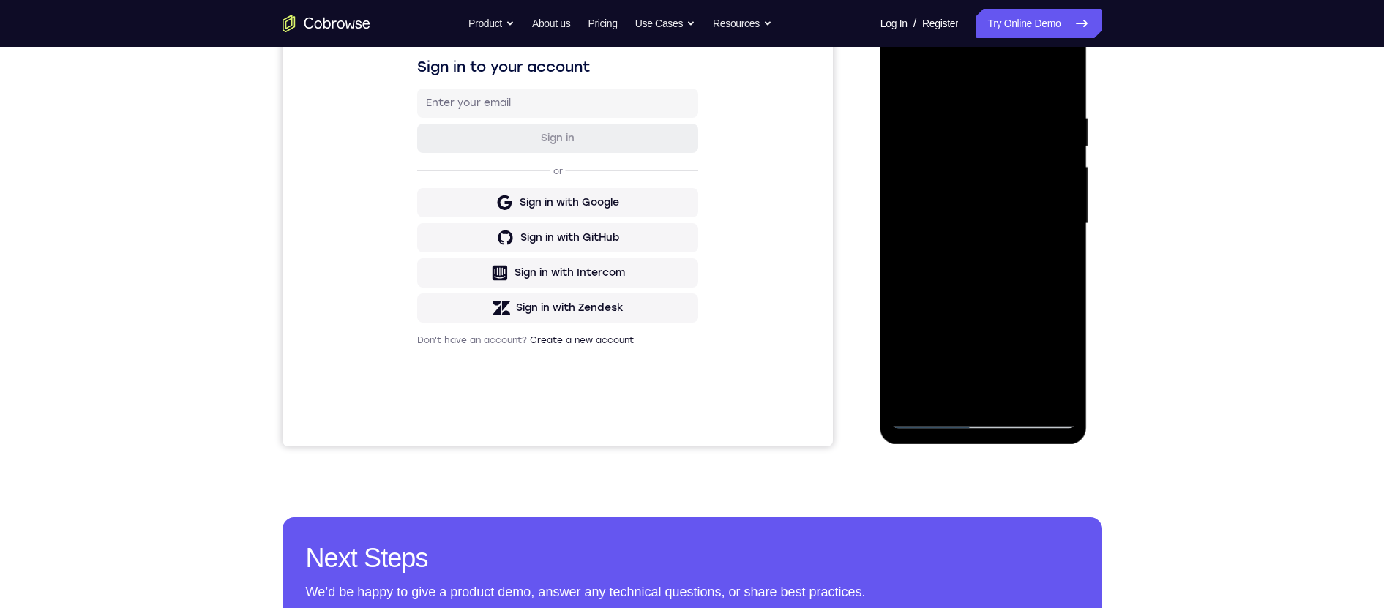
click at [901, 190] on div at bounding box center [983, 224] width 184 height 410
click at [903, 74] on div at bounding box center [983, 224] width 184 height 410
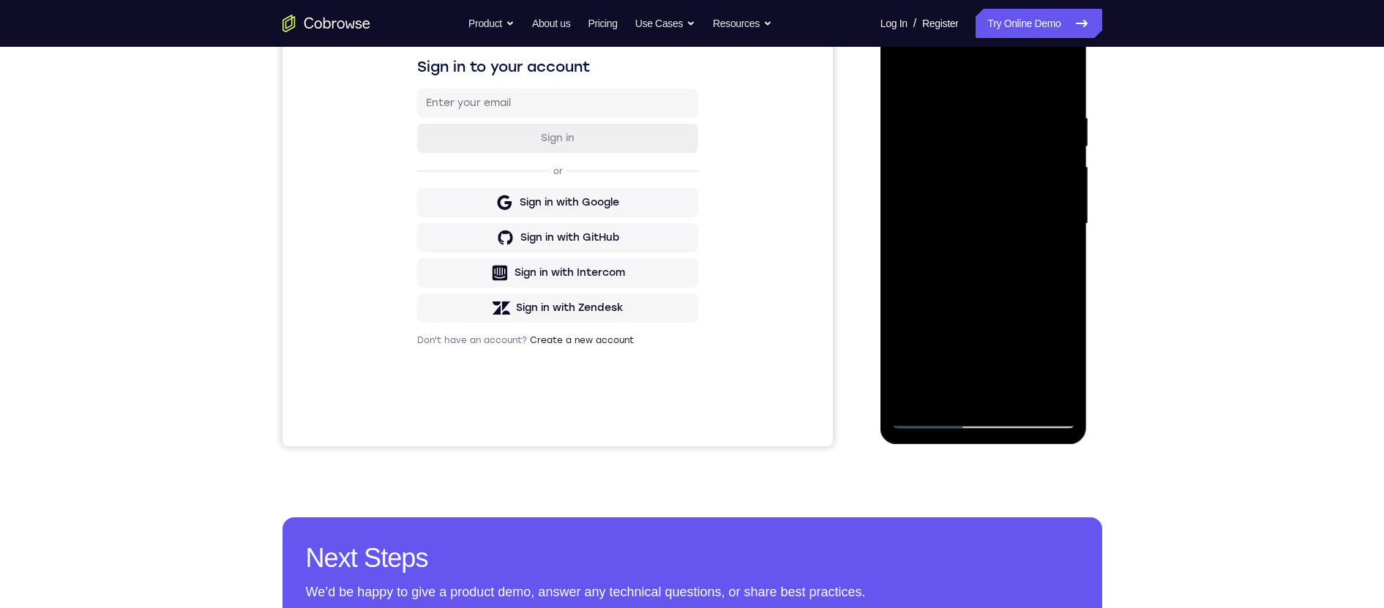
click at [942, 228] on div at bounding box center [983, 224] width 184 height 410
click at [1068, 197] on div at bounding box center [983, 224] width 184 height 410
click at [1064, 196] on div at bounding box center [983, 224] width 184 height 410
click at [1066, 199] on div at bounding box center [983, 224] width 184 height 410
click at [904, 196] on div at bounding box center [983, 224] width 184 height 410
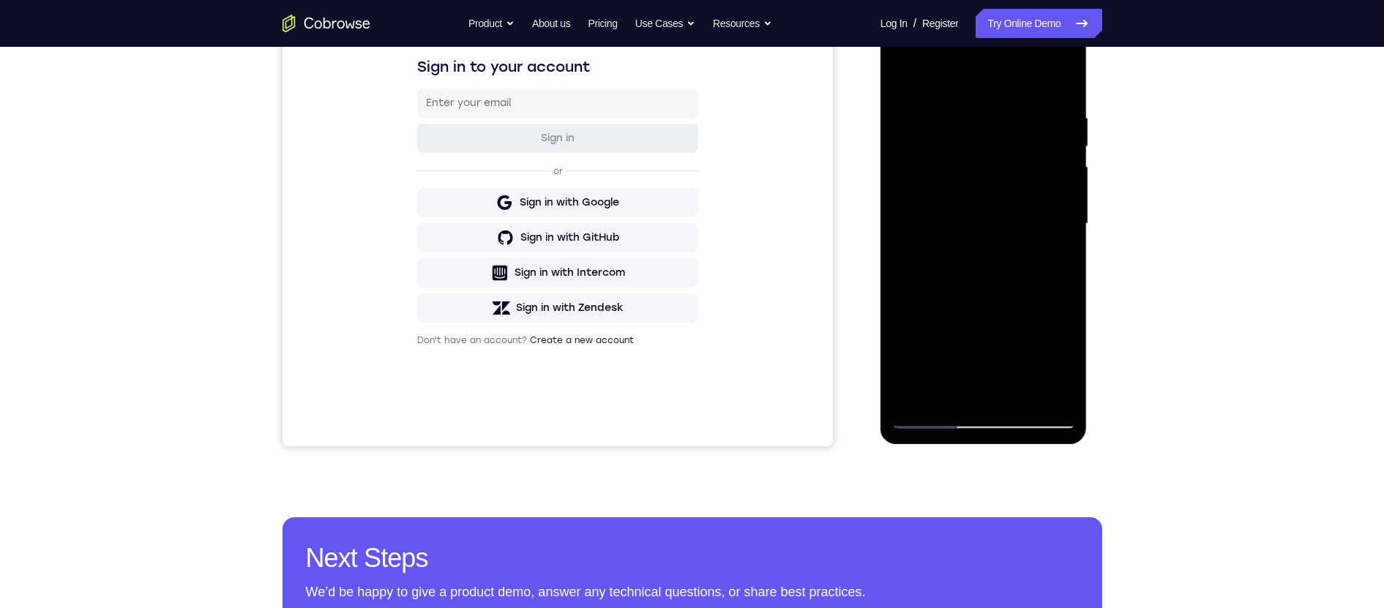
click at [1065, 197] on div at bounding box center [983, 224] width 184 height 410
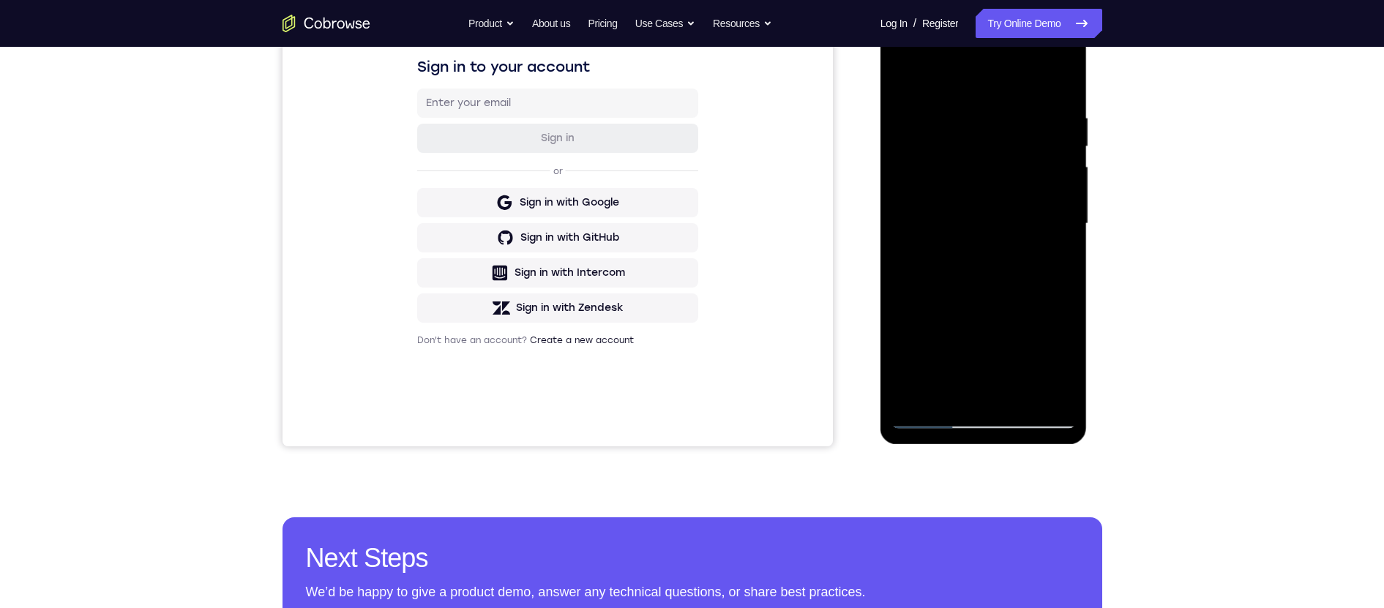
click at [1065, 197] on div at bounding box center [983, 224] width 184 height 410
click at [1064, 195] on div at bounding box center [983, 224] width 184 height 410
click at [901, 194] on div at bounding box center [983, 224] width 184 height 410
click at [904, 78] on div at bounding box center [983, 224] width 184 height 410
click at [973, 233] on div at bounding box center [983, 224] width 184 height 410
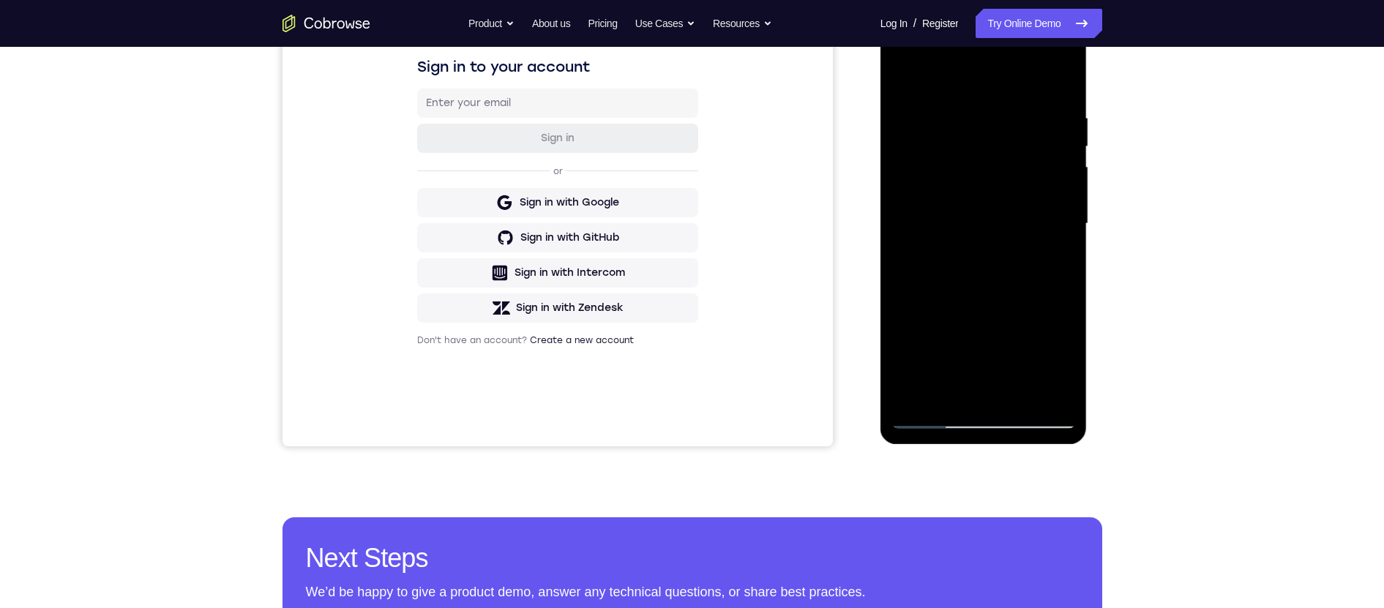
click at [1067, 190] on div at bounding box center [983, 224] width 184 height 410
click at [1066, 187] on div at bounding box center [983, 224] width 184 height 410
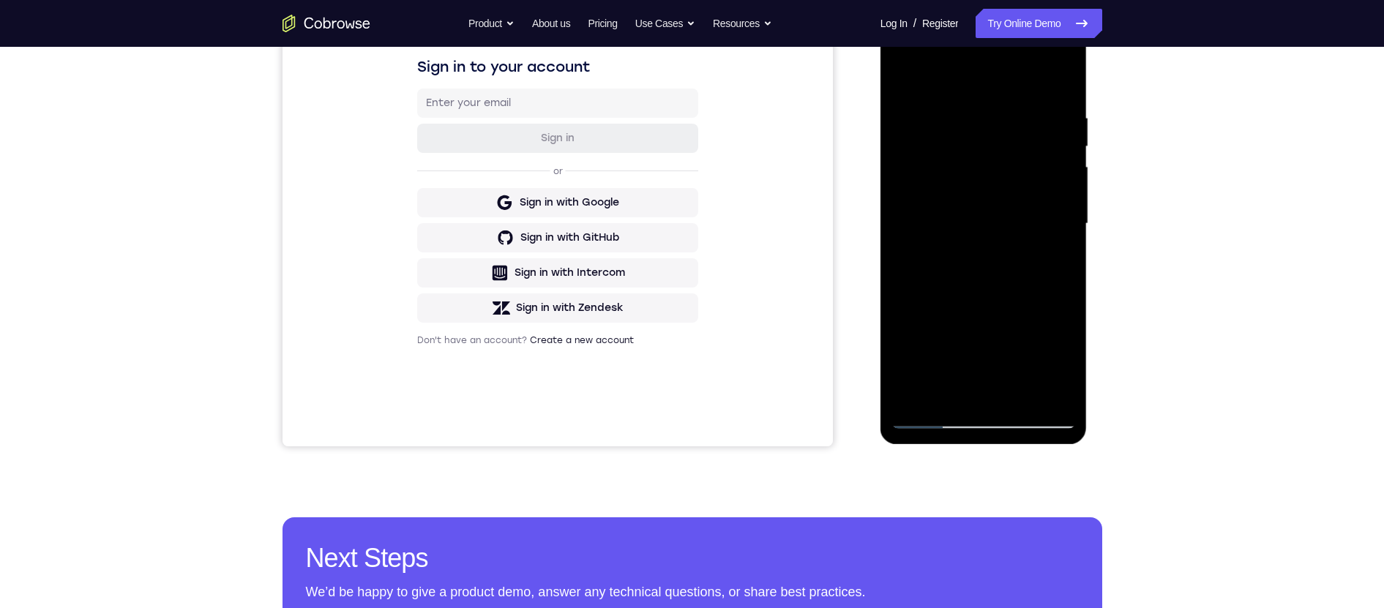
scroll to position [244, 0]
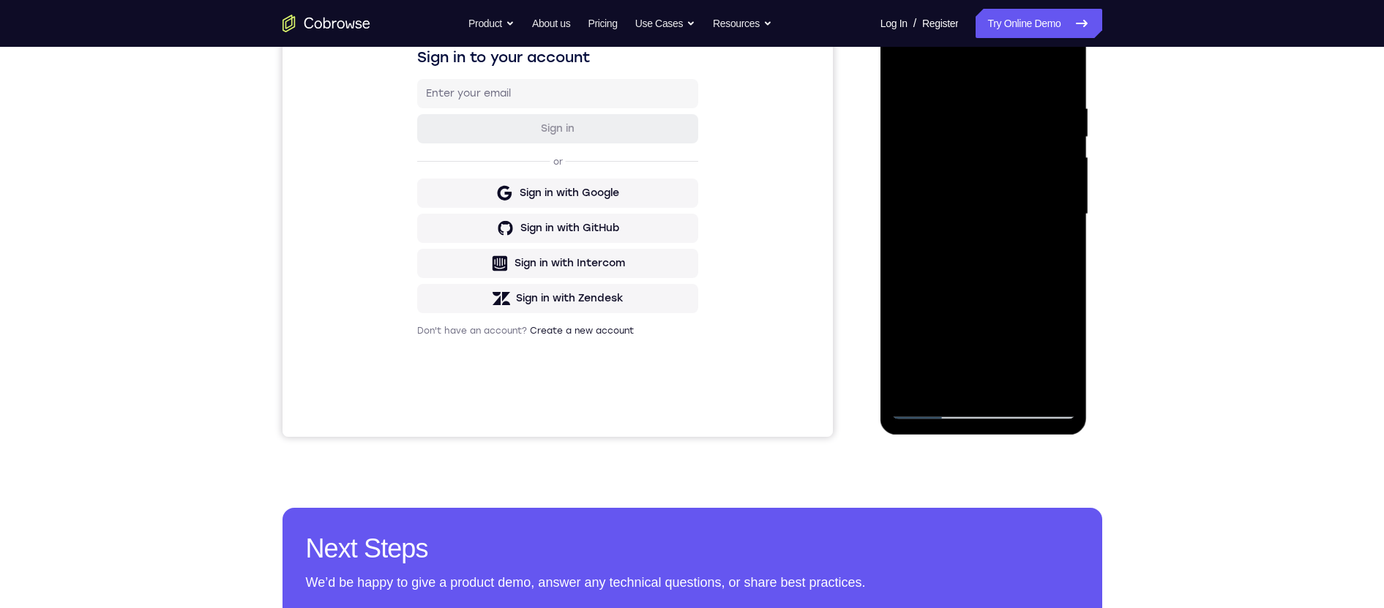
drag, startPoint x: 902, startPoint y: 62, endPoint x: 991, endPoint y: 171, distance: 140.9
click at [902, 62] on div at bounding box center [983, 215] width 184 height 410
drag, startPoint x: 996, startPoint y: 193, endPoint x: 1009, endPoint y: 127, distance: 67.2
click at [1003, 113] on div at bounding box center [983, 215] width 184 height 410
click at [988, 288] on div at bounding box center [983, 215] width 184 height 410
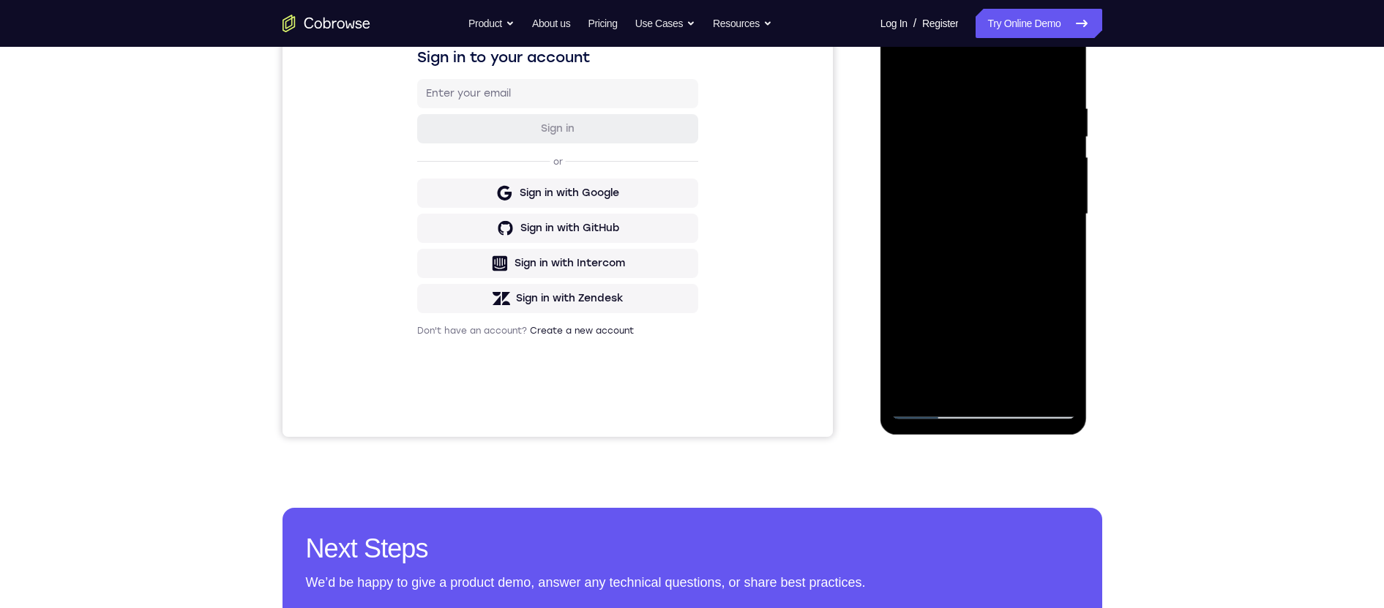
drag, startPoint x: 1050, startPoint y: 168, endPoint x: 1035, endPoint y: 220, distance: 54.2
click at [1038, 227] on div at bounding box center [983, 215] width 184 height 410
click at [1065, 179] on div at bounding box center [983, 215] width 184 height 410
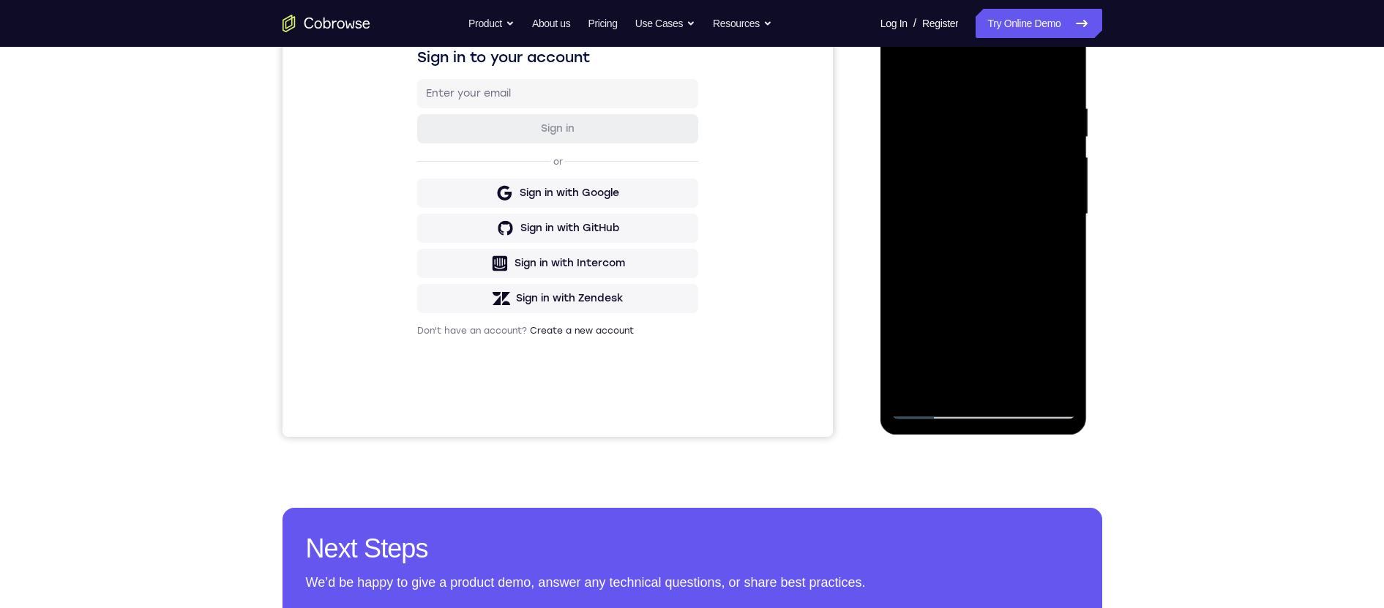
click at [1065, 179] on div at bounding box center [983, 215] width 184 height 410
click at [926, 410] on div at bounding box center [983, 215] width 184 height 410
click at [934, 306] on div at bounding box center [983, 215] width 184 height 410
click at [1066, 206] on div at bounding box center [983, 215] width 184 height 410
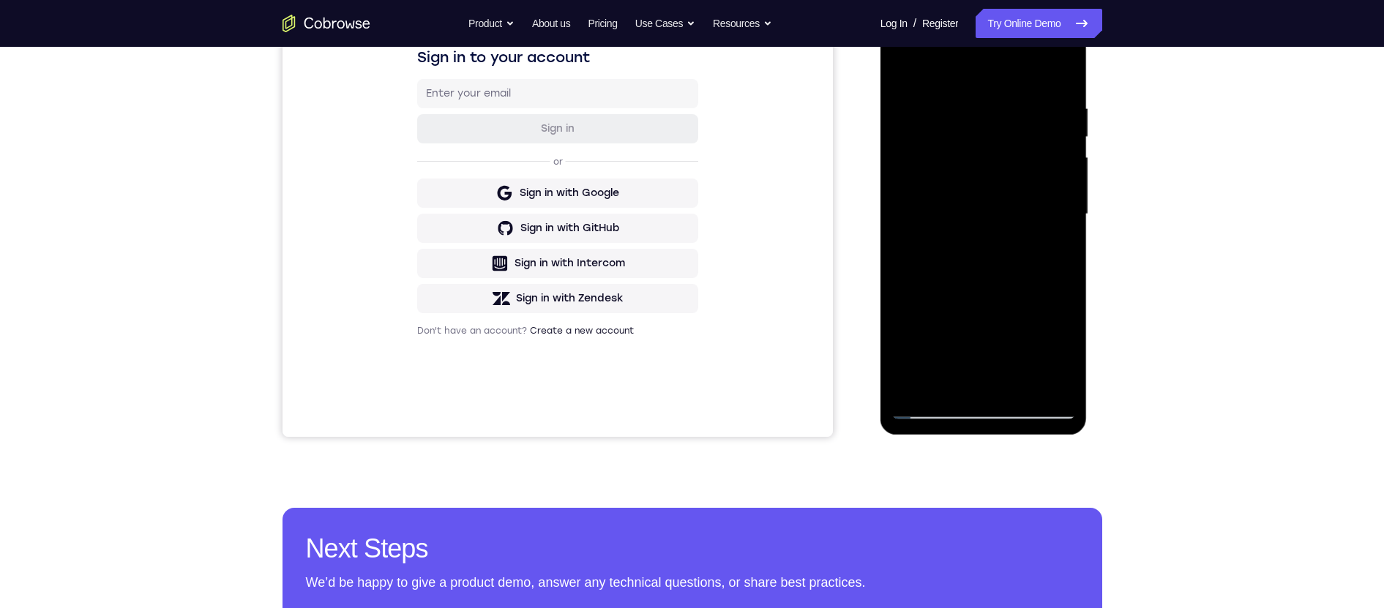
click at [1066, 206] on div at bounding box center [983, 215] width 184 height 410
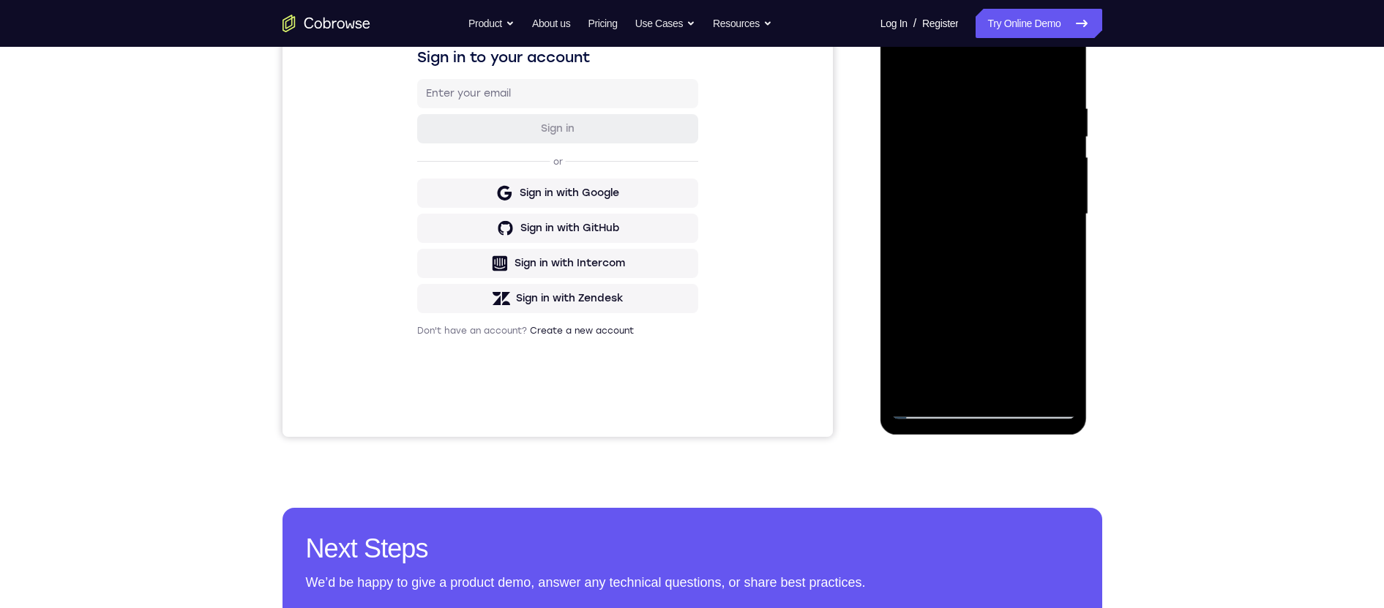
click at [929, 408] on div at bounding box center [983, 215] width 184 height 410
click at [1051, 310] on div at bounding box center [983, 215] width 184 height 410
drag, startPoint x: 1046, startPoint y: 222, endPoint x: 1038, endPoint y: 284, distance: 62.6
click at [1037, 288] on div at bounding box center [983, 215] width 184 height 410
click at [1068, 215] on div at bounding box center [983, 215] width 184 height 410
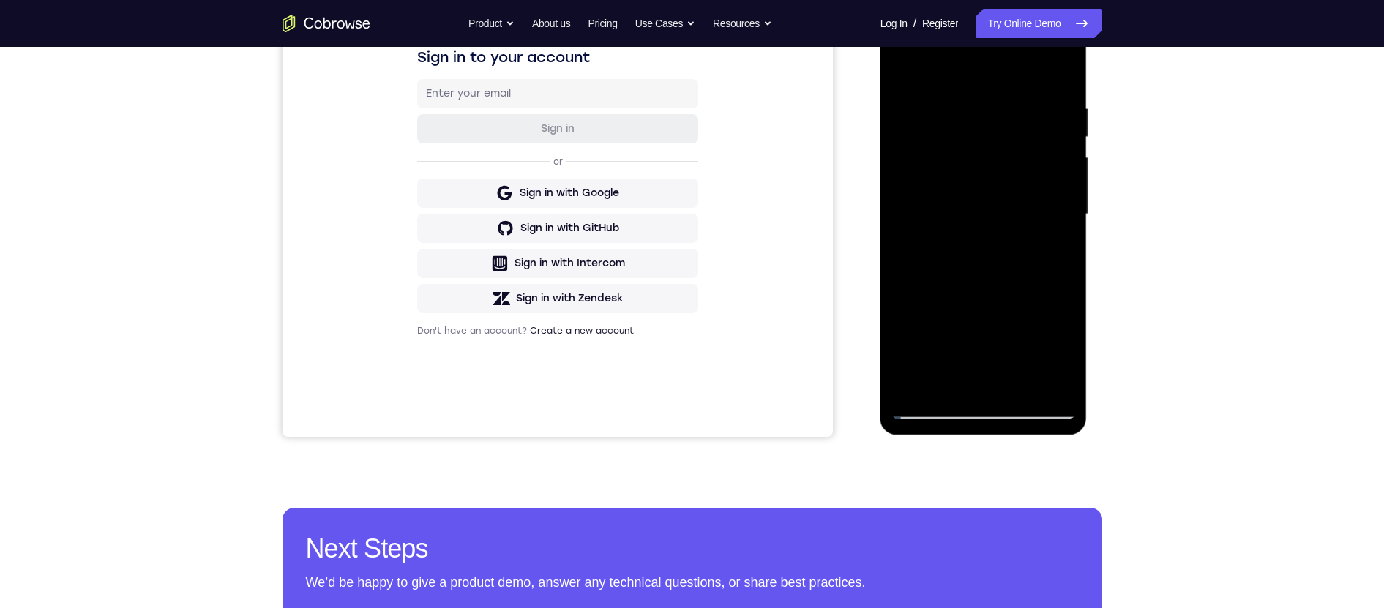
click at [1065, 216] on div at bounding box center [983, 215] width 184 height 410
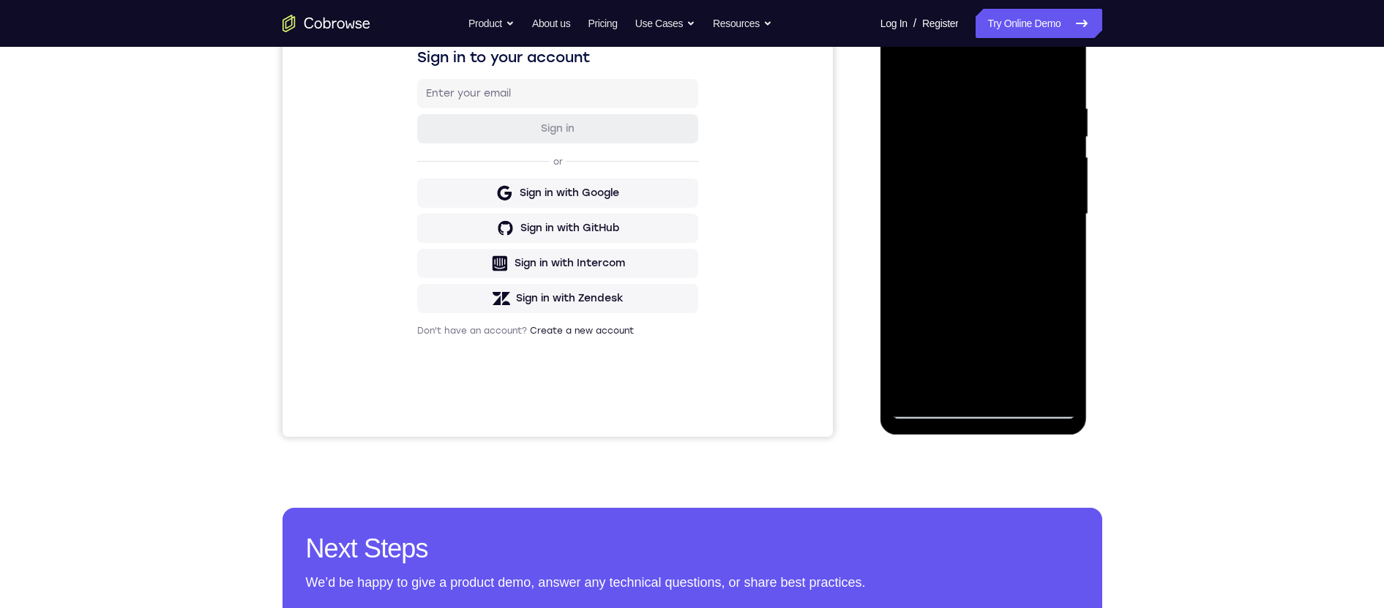
click at [1065, 216] on div at bounding box center [983, 215] width 184 height 410
click at [934, 408] on div at bounding box center [983, 215] width 184 height 410
drag, startPoint x: 956, startPoint y: 316, endPoint x: 968, endPoint y: 257, distance: 60.4
click at [972, 260] on div at bounding box center [983, 215] width 184 height 410
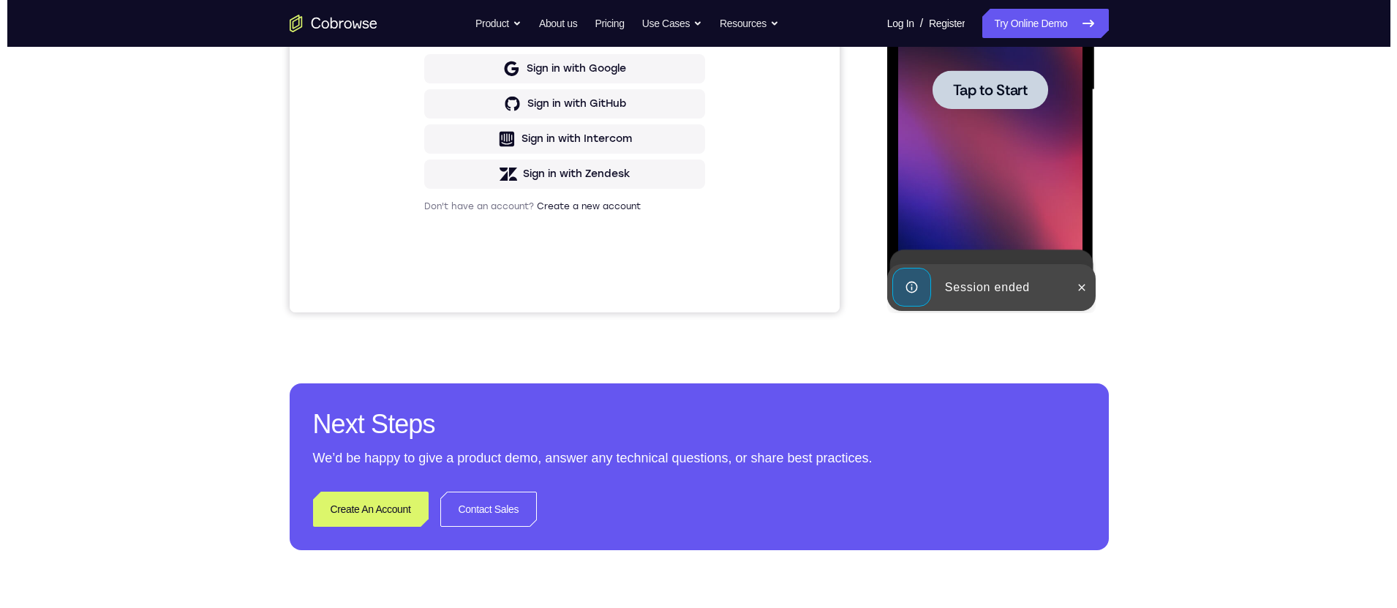
scroll to position [0, 0]
